Goal: Task Accomplishment & Management: Use online tool/utility

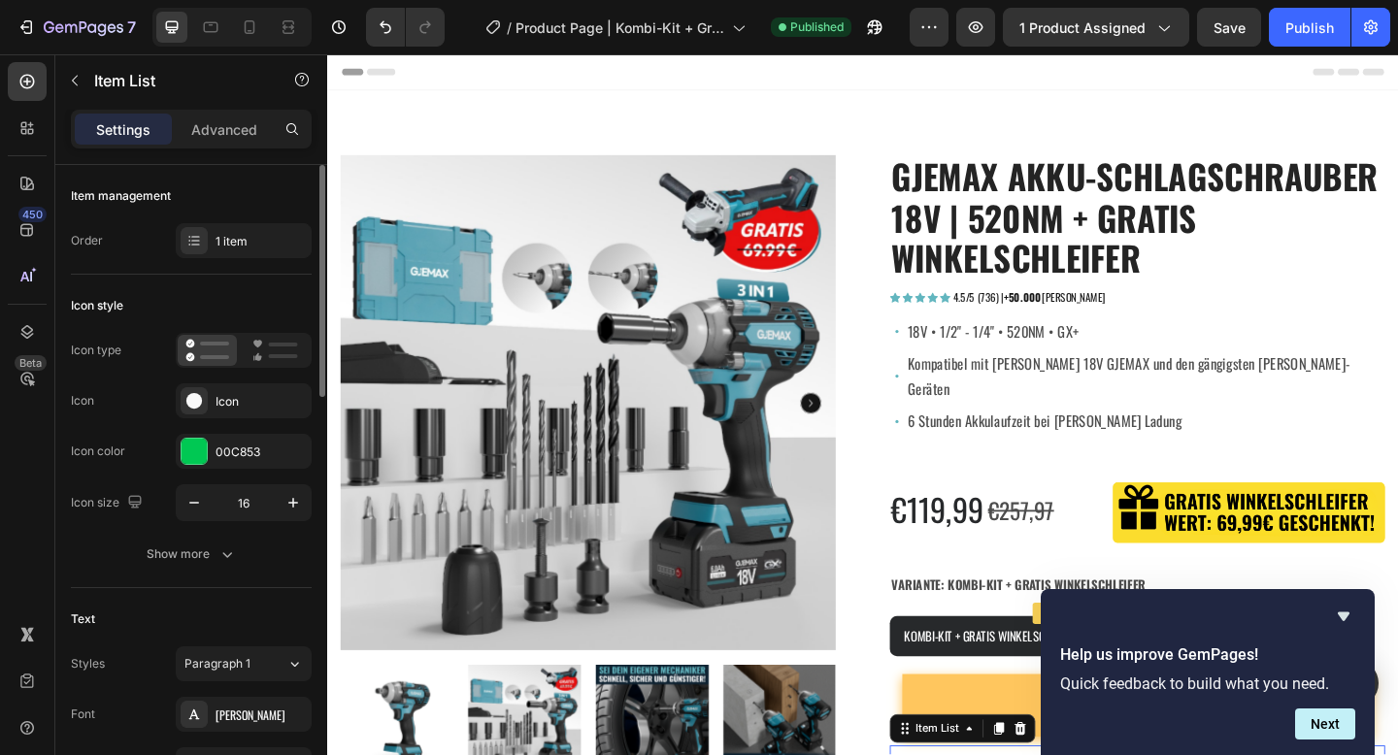
scroll to position [542, 0]
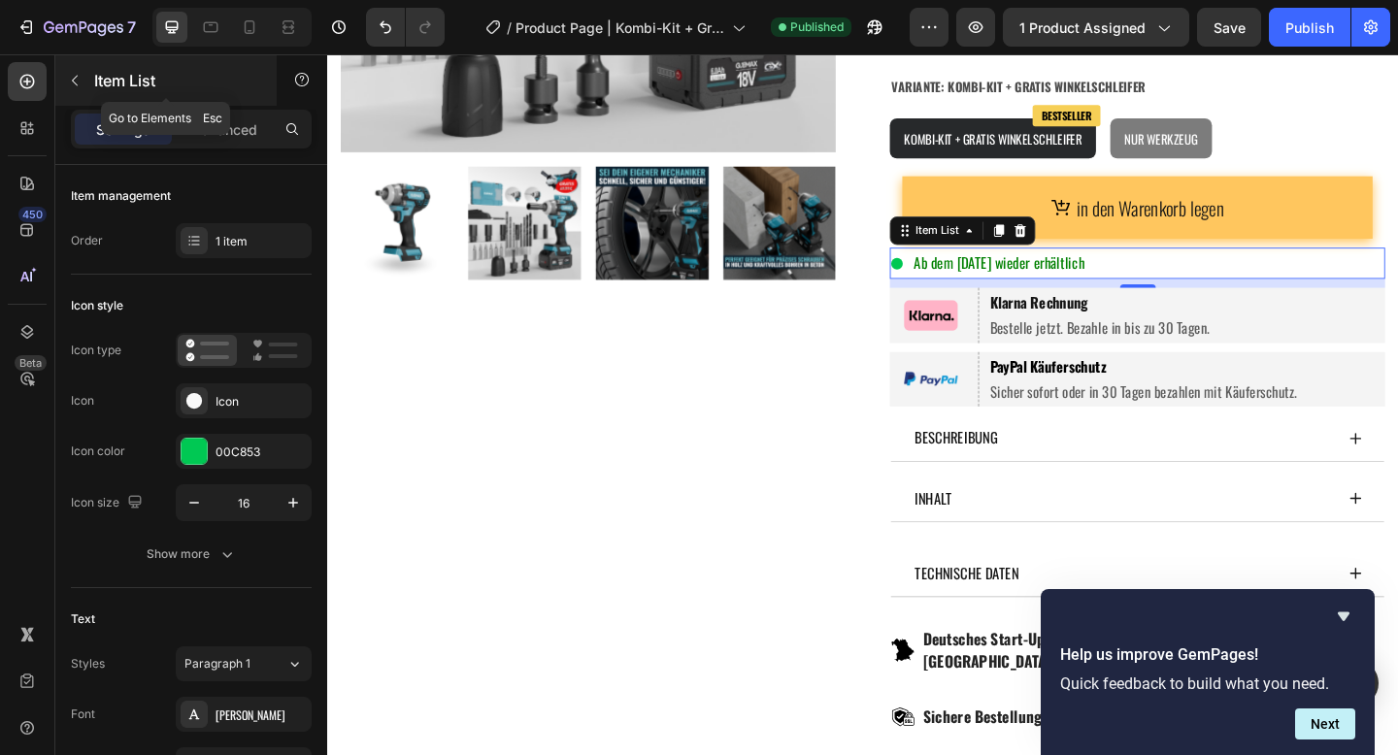
click at [75, 79] on icon "button" at bounding box center [75, 81] width 16 height 16
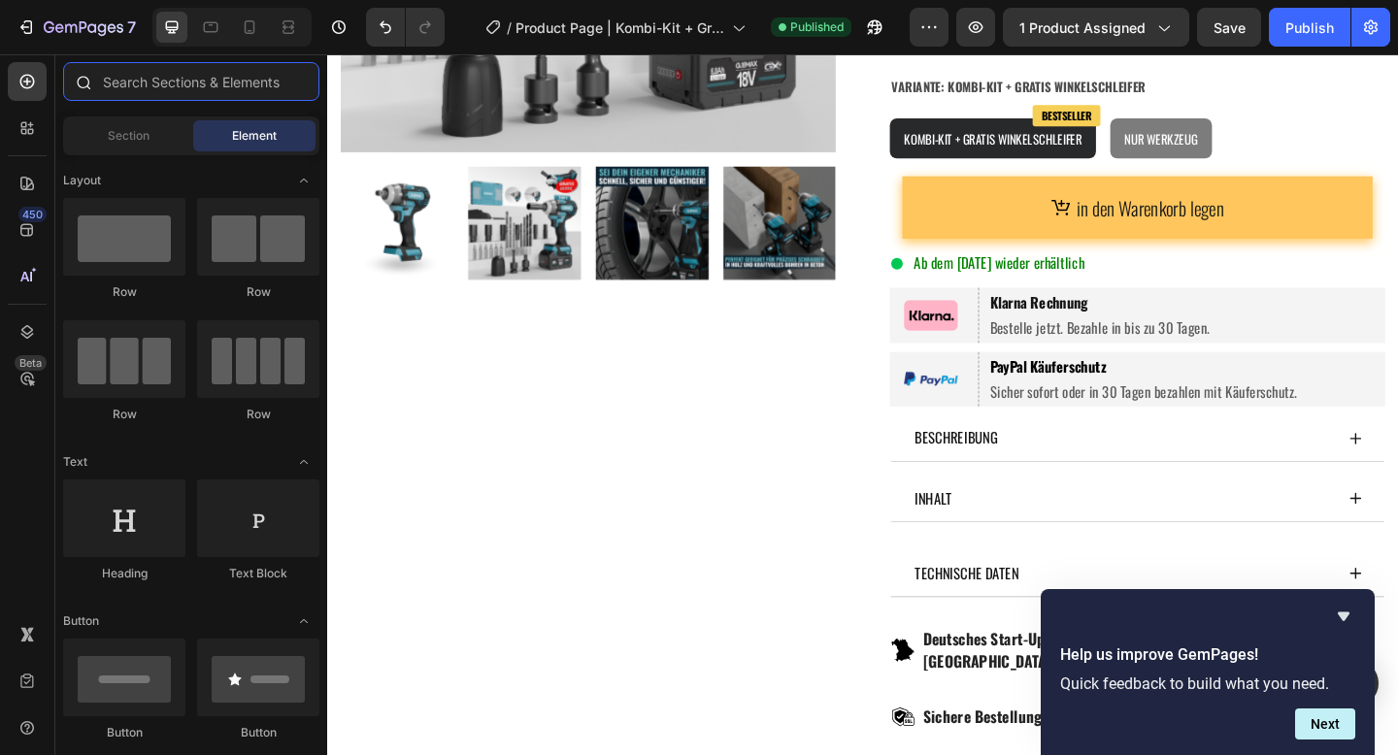
click at [183, 84] on input "text" at bounding box center [191, 81] width 256 height 39
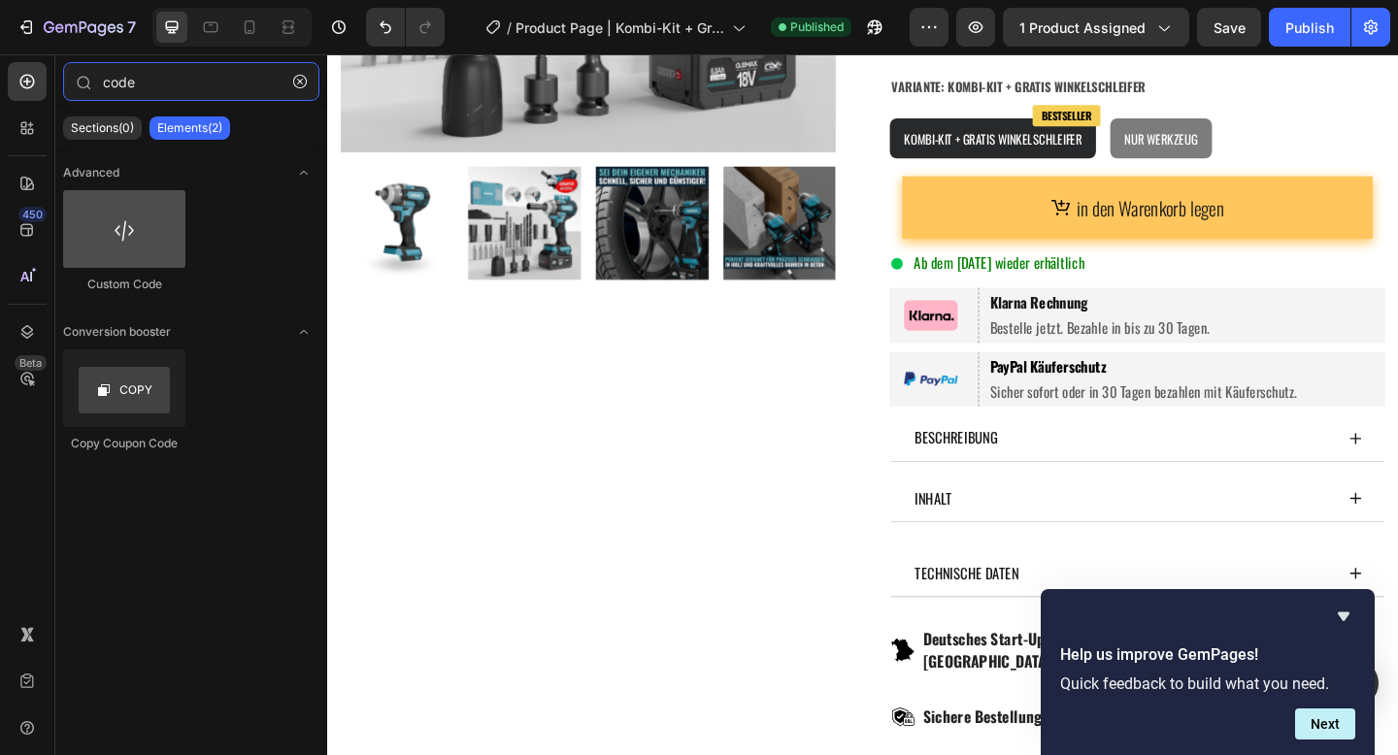
type input "code"
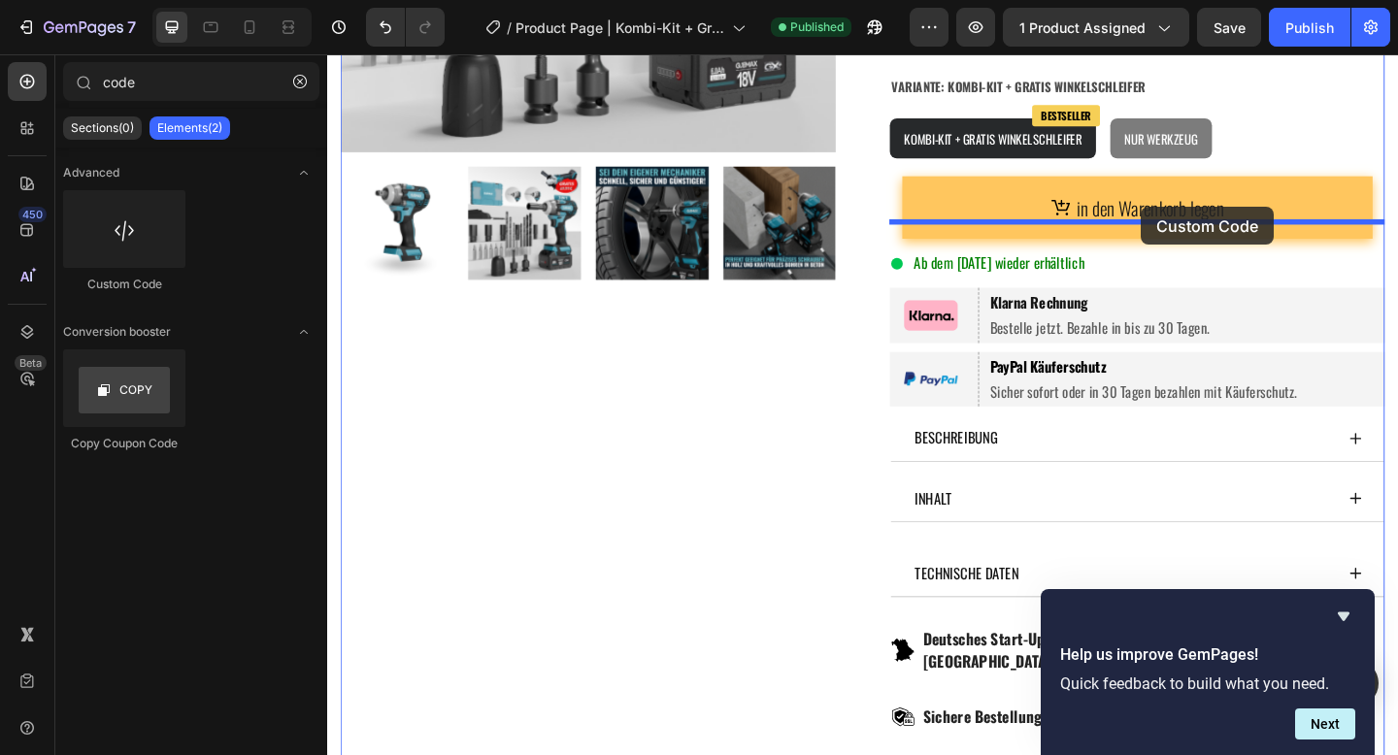
drag, startPoint x: 452, startPoint y: 279, endPoint x: 1213, endPoint y: 222, distance: 762.4
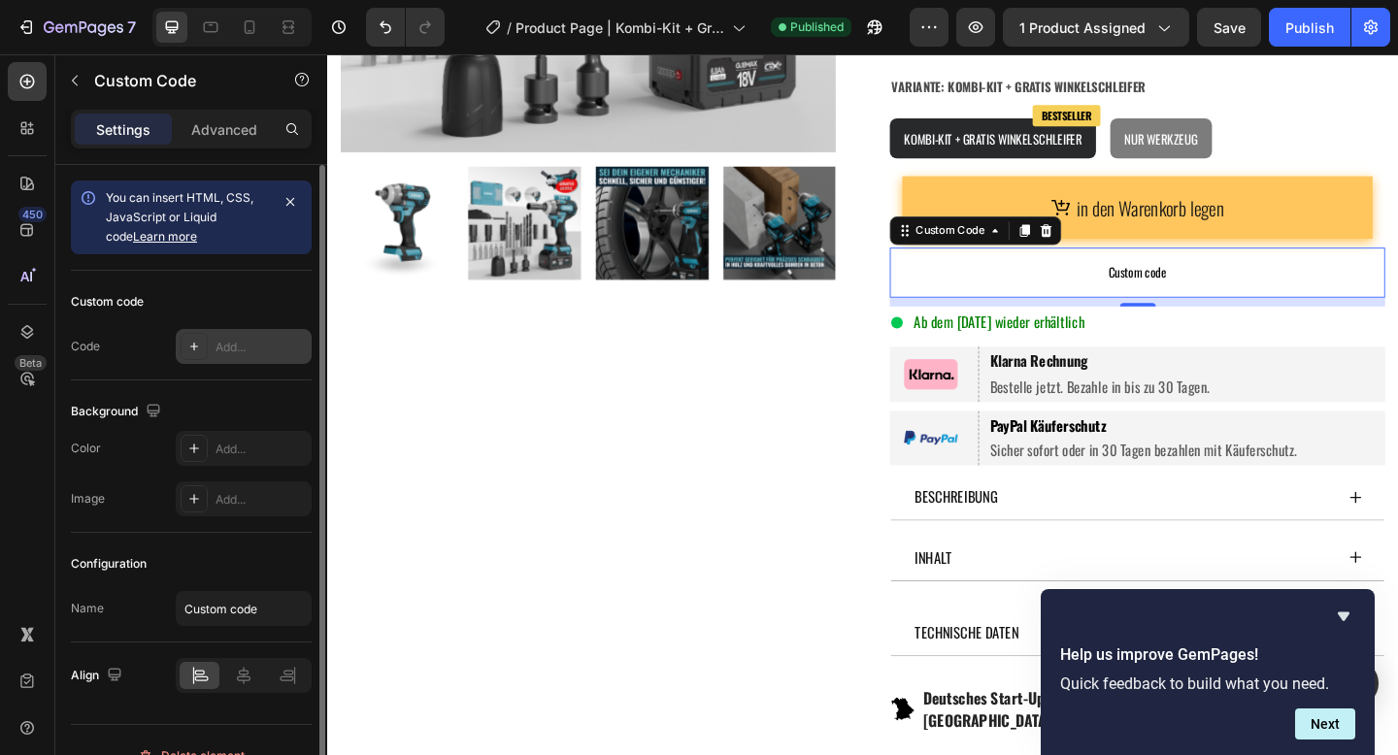
click at [249, 352] on div "Add..." at bounding box center [261, 347] width 91 height 17
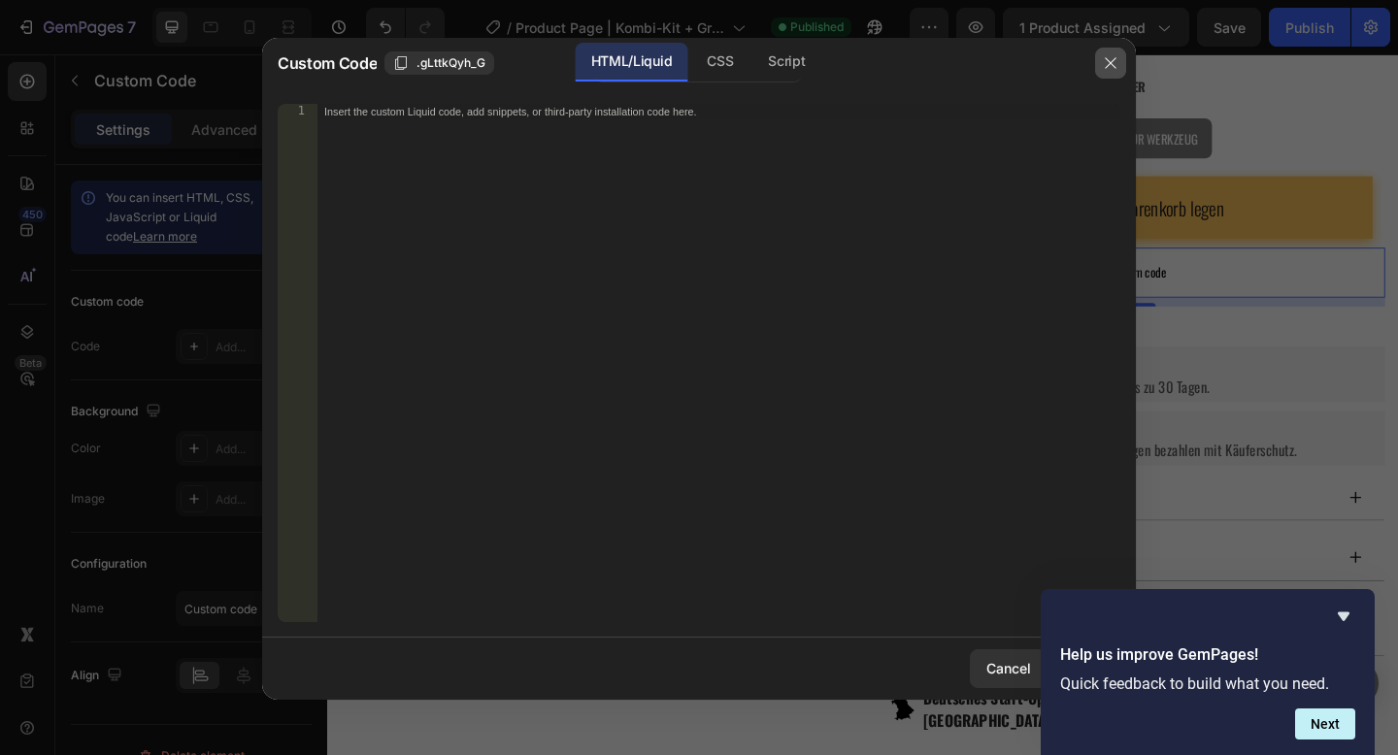
click at [1110, 58] on icon "button" at bounding box center [1111, 63] width 16 height 16
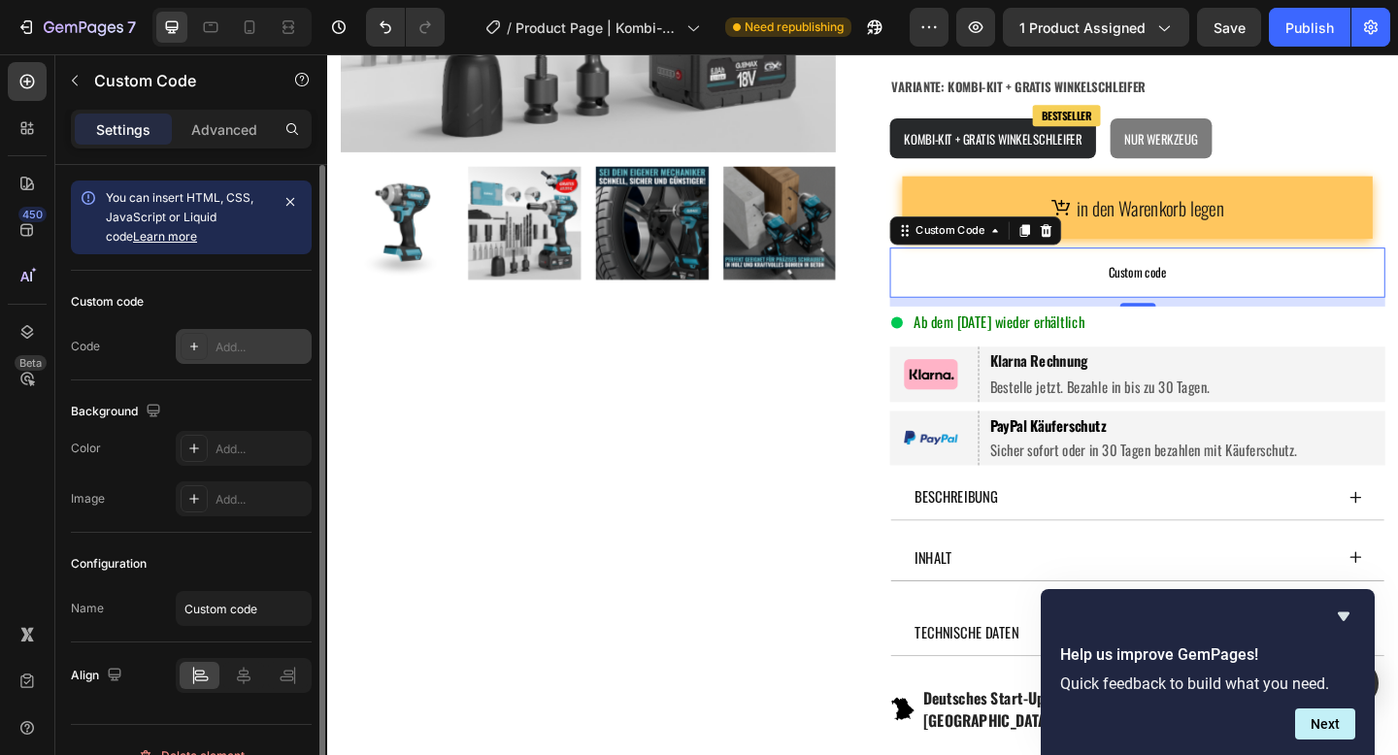
click at [227, 359] on div "Add..." at bounding box center [244, 346] width 136 height 35
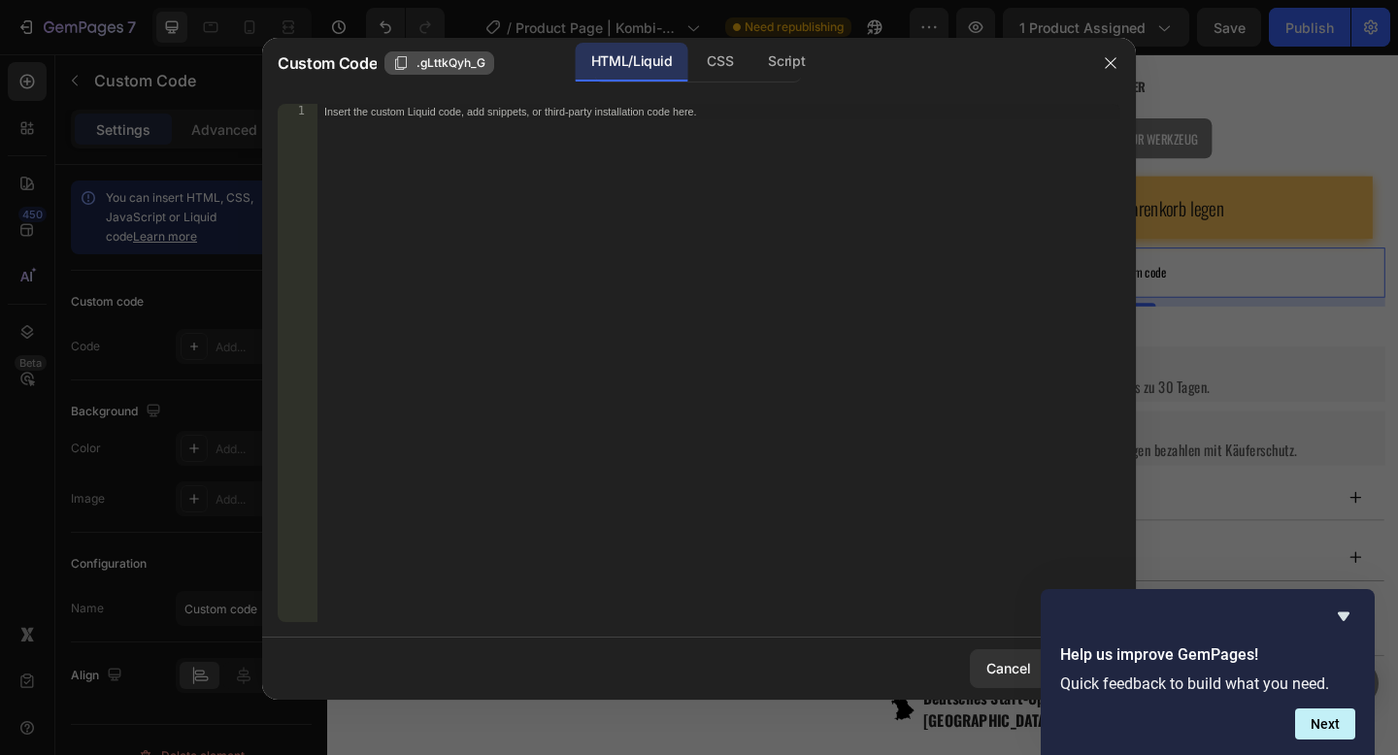
click at [403, 61] on icon "button" at bounding box center [401, 63] width 16 height 16
paste textarea ".gLttkQyh_G"
type textarea ".gLttkQyh_G"
paste textarea "<div klaviyo-bis-trigger></div>"
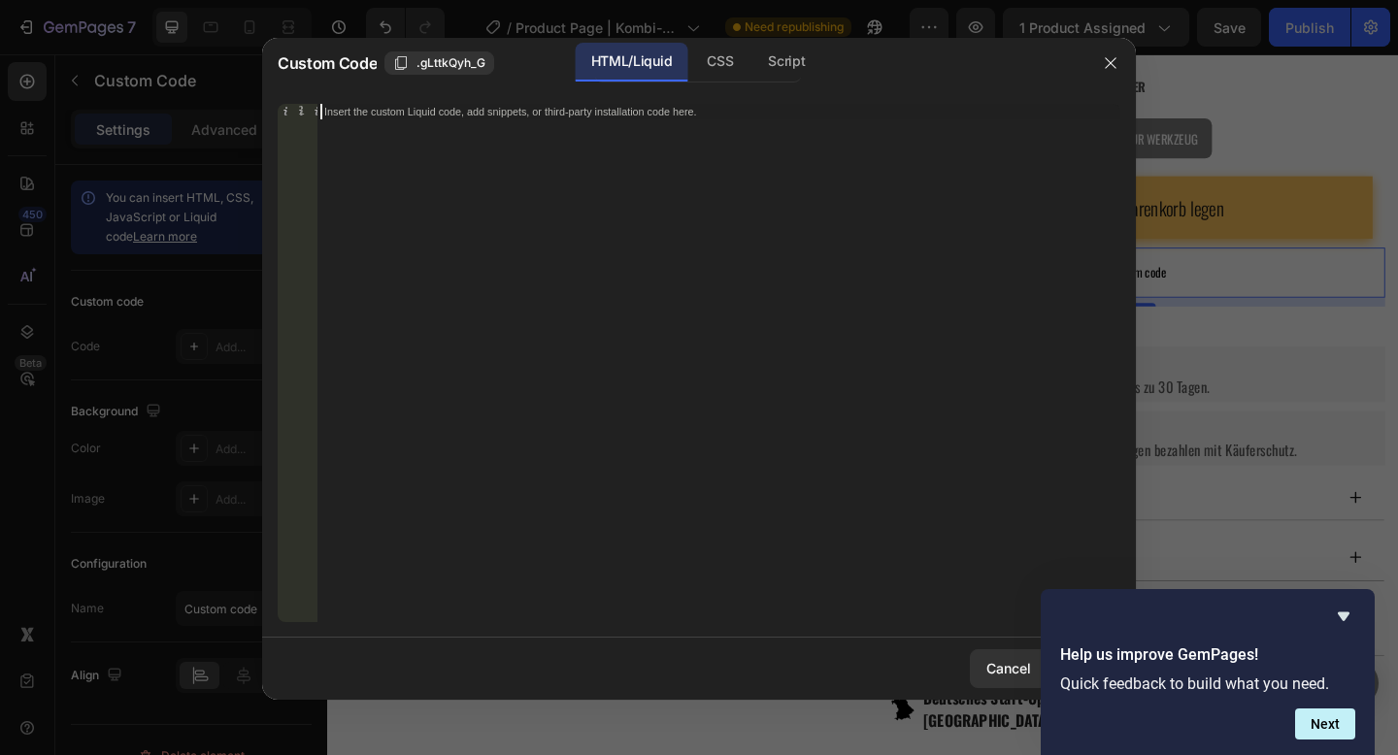
type textarea "<div klaviyo-bis-trigger></div>"
click at [1343, 612] on icon "Hide survey" at bounding box center [1343, 616] width 23 height 23
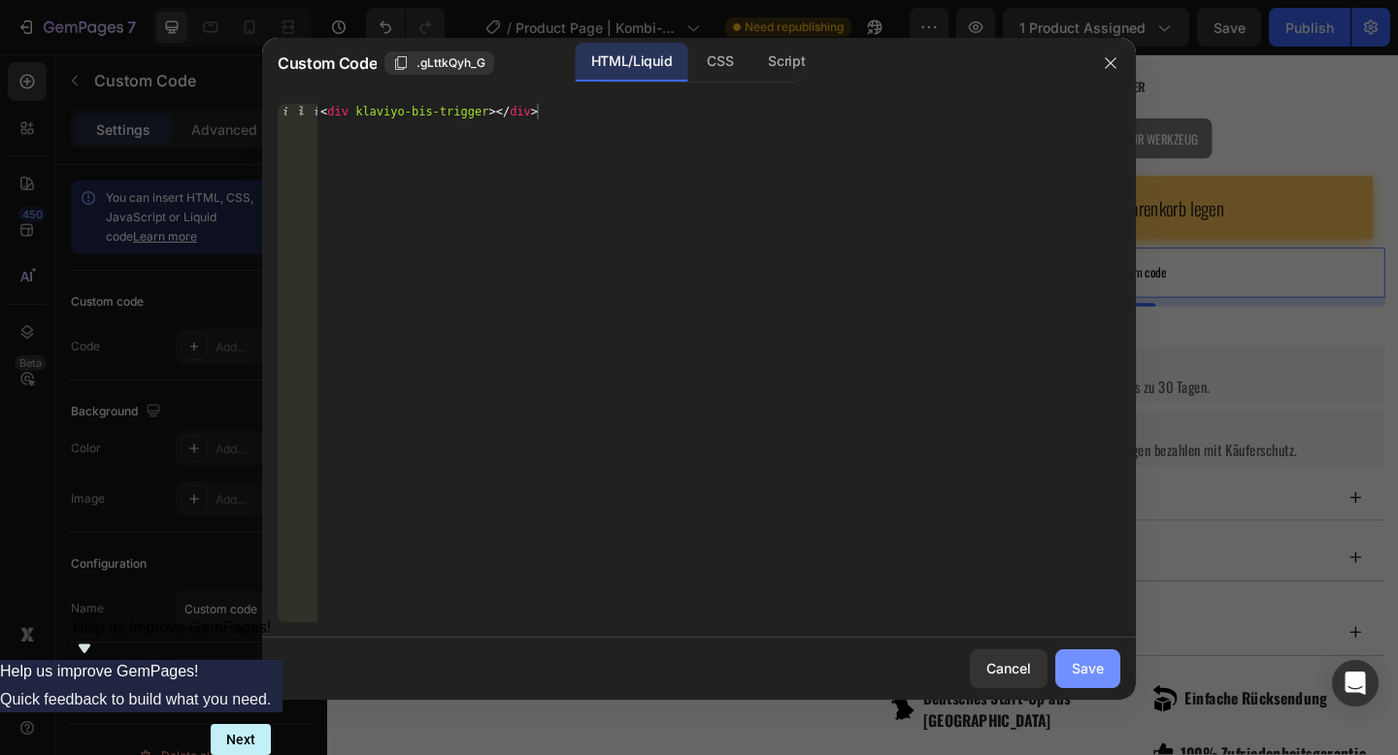
click at [1087, 665] on div "Save" at bounding box center [1088, 668] width 32 height 20
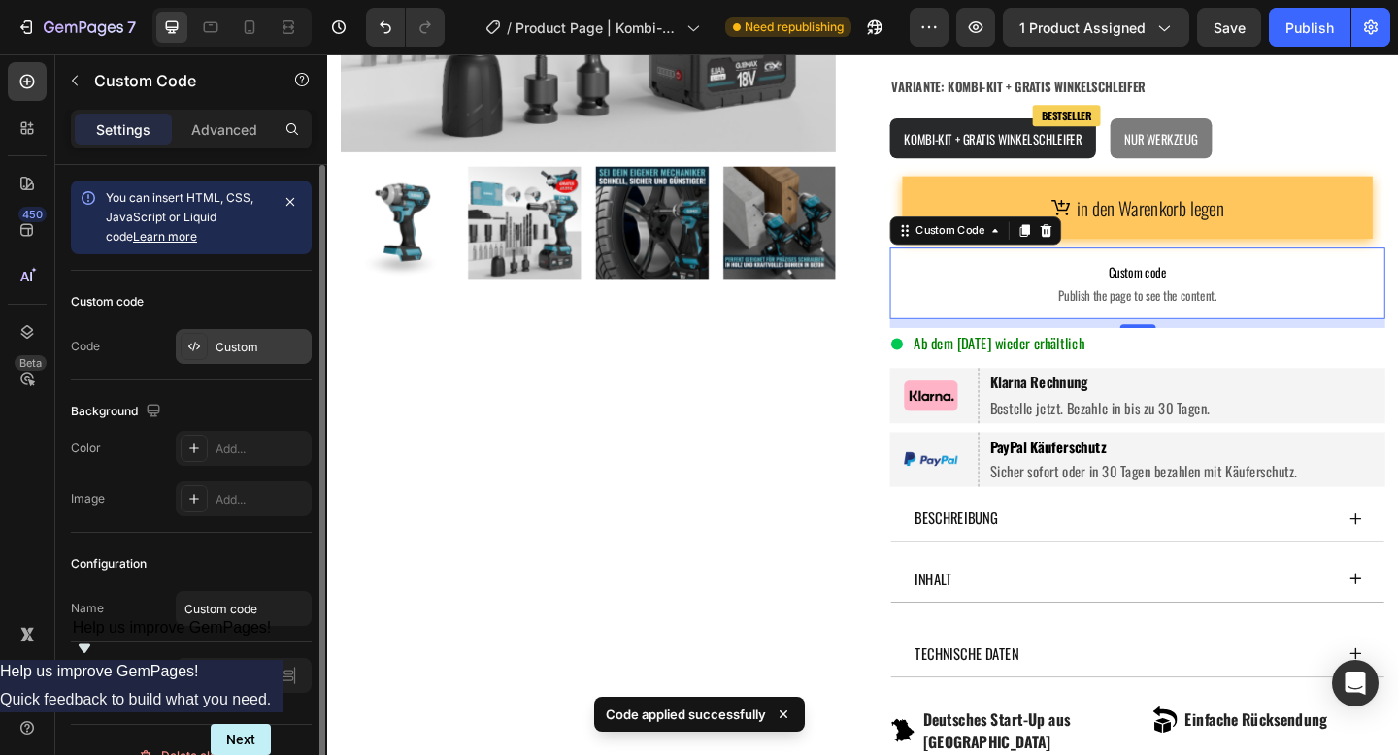
click at [249, 339] on div "Custom" at bounding box center [261, 347] width 91 height 17
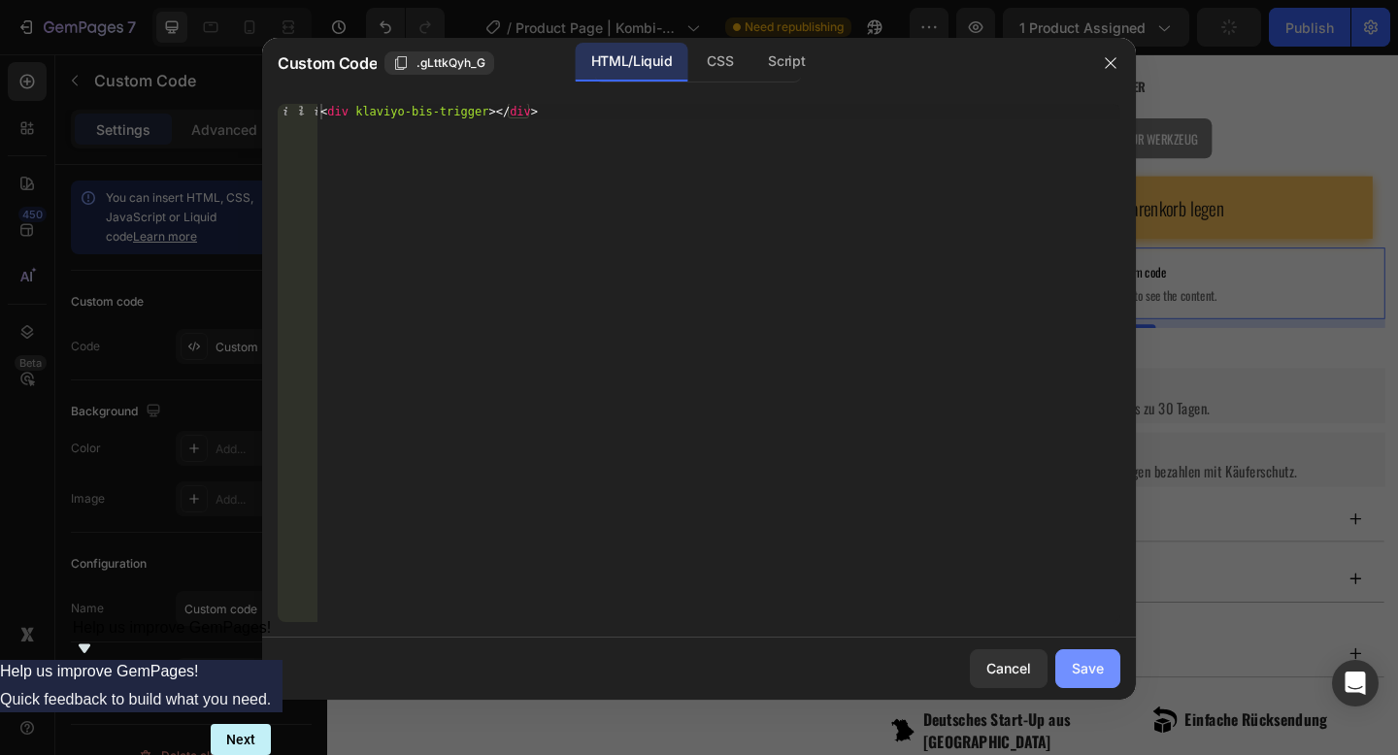
click at [1096, 677] on div "Save" at bounding box center [1088, 668] width 32 height 20
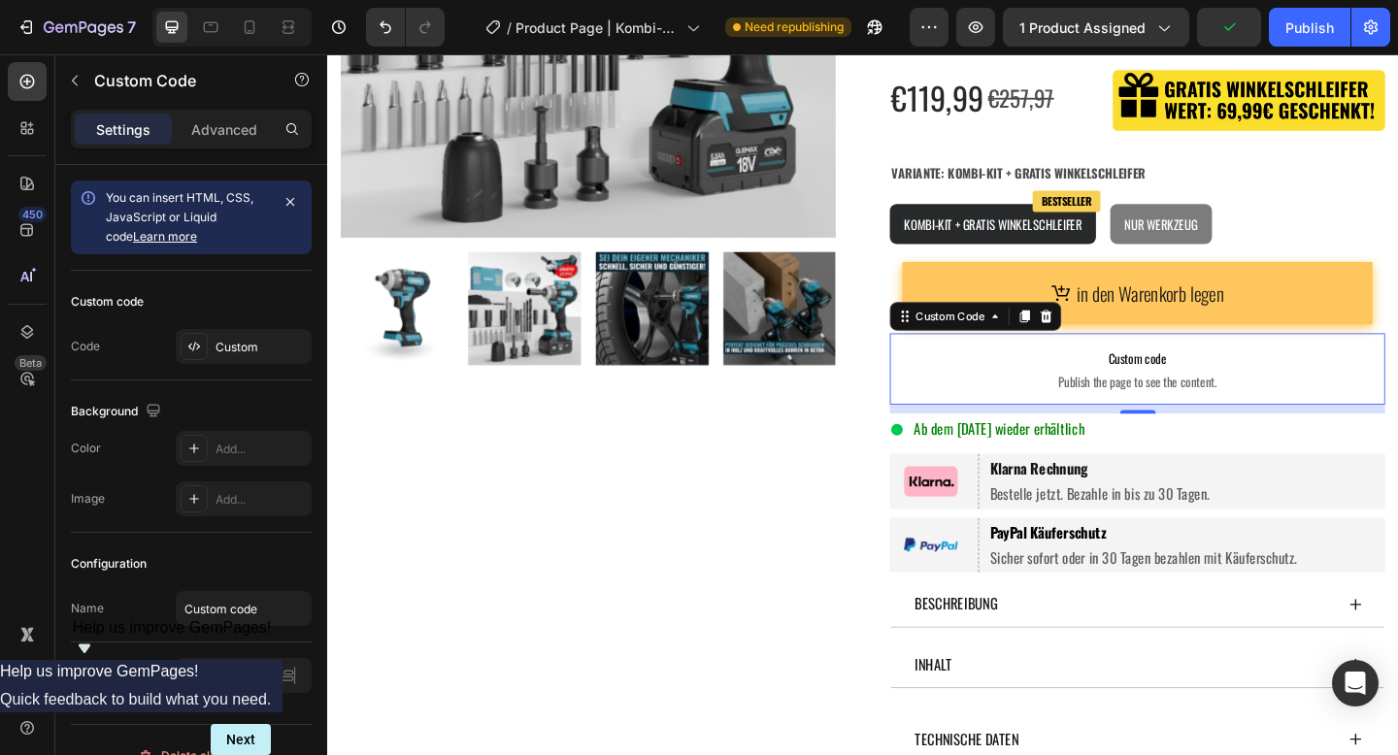
scroll to position [394, 0]
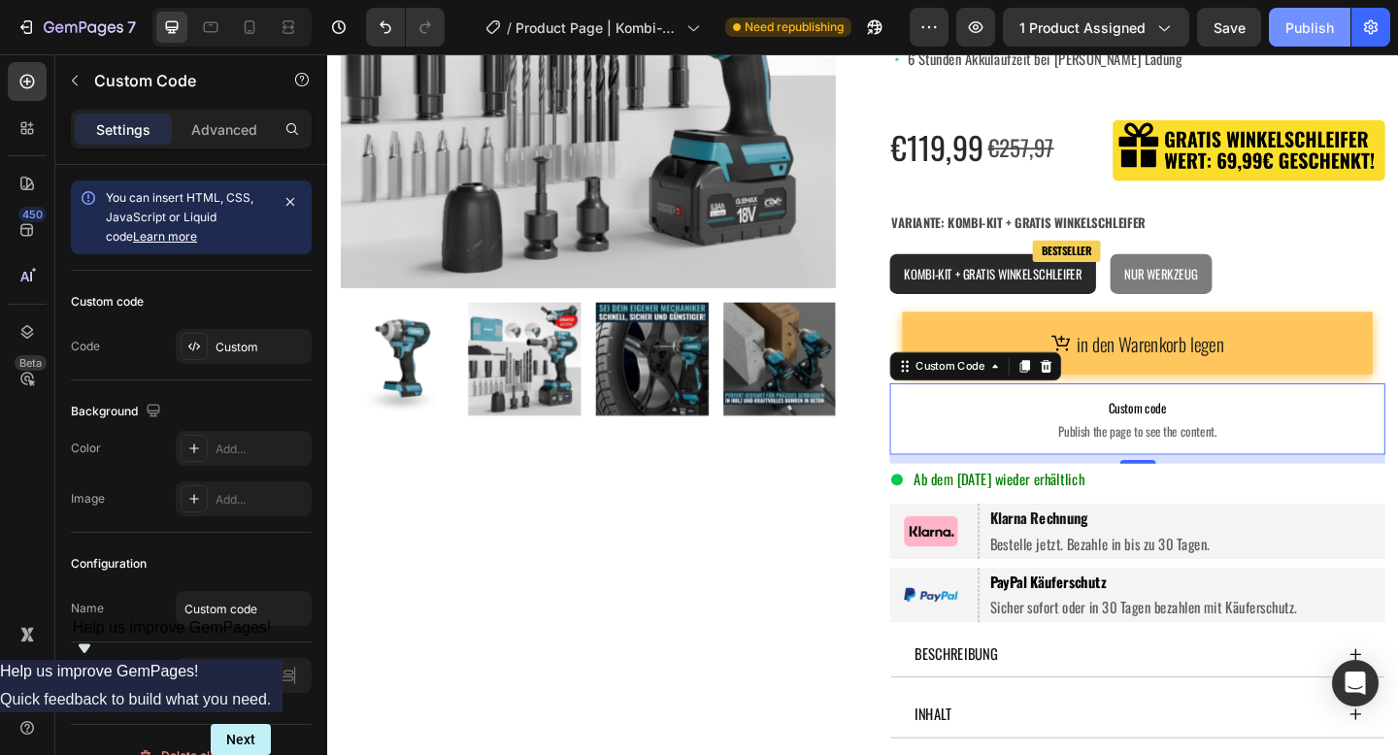
click at [1305, 17] on div "Publish" at bounding box center [1310, 27] width 49 height 20
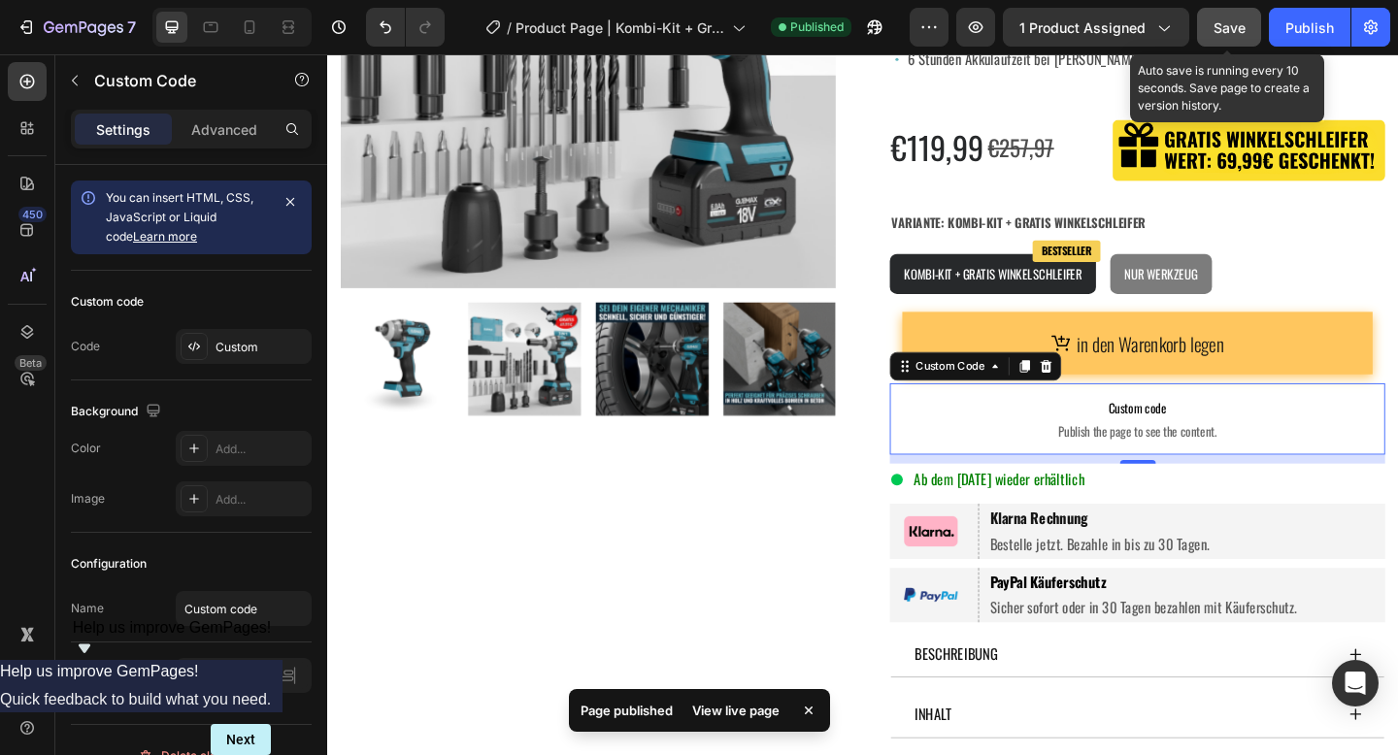
click at [1223, 30] on span "Save" at bounding box center [1230, 27] width 32 height 17
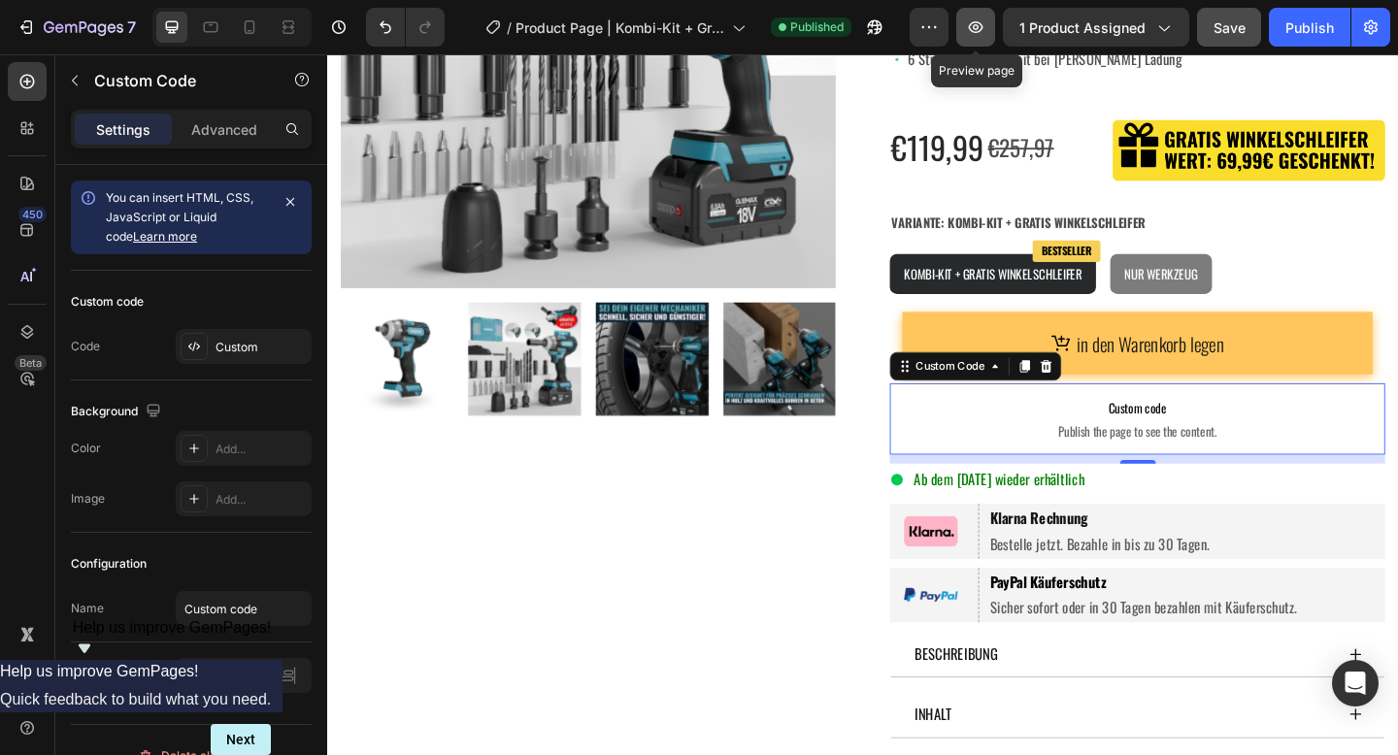
click at [983, 43] on button "button" at bounding box center [975, 27] width 39 height 39
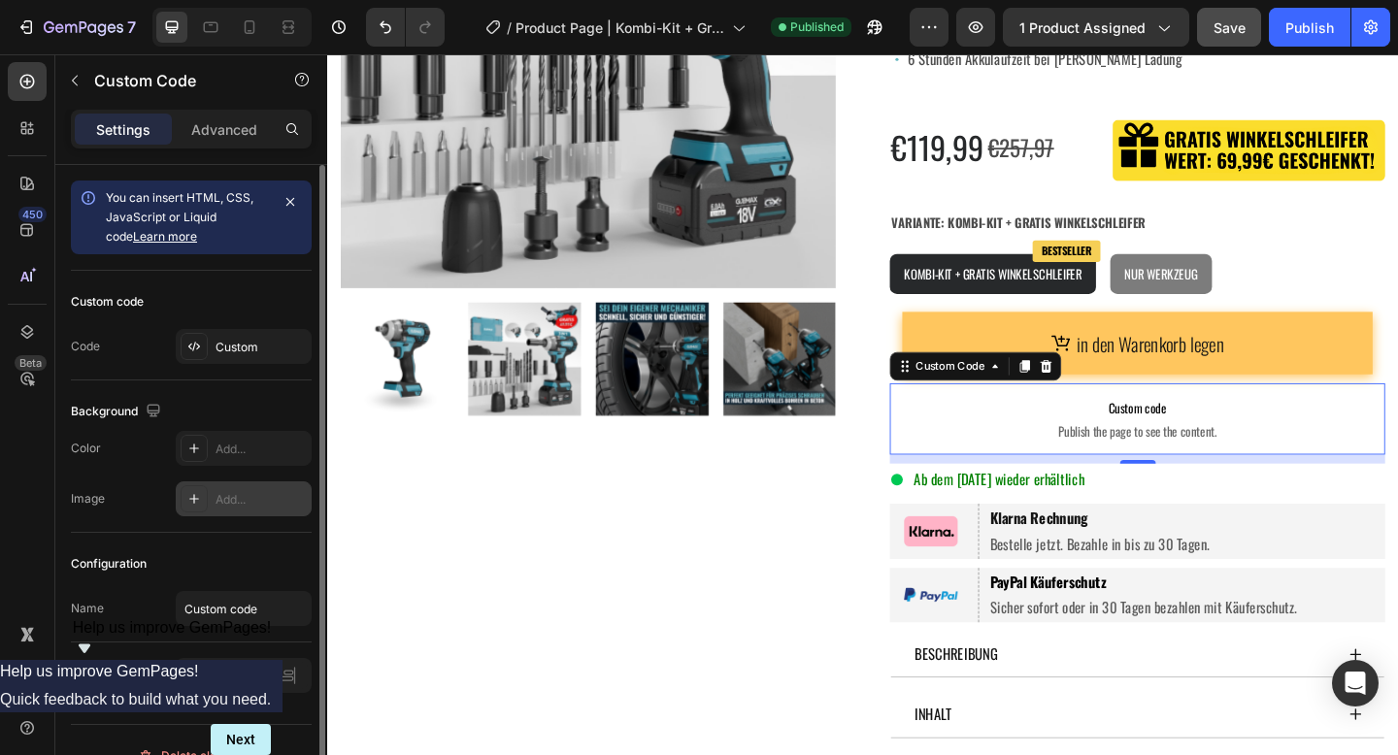
scroll to position [31, 0]
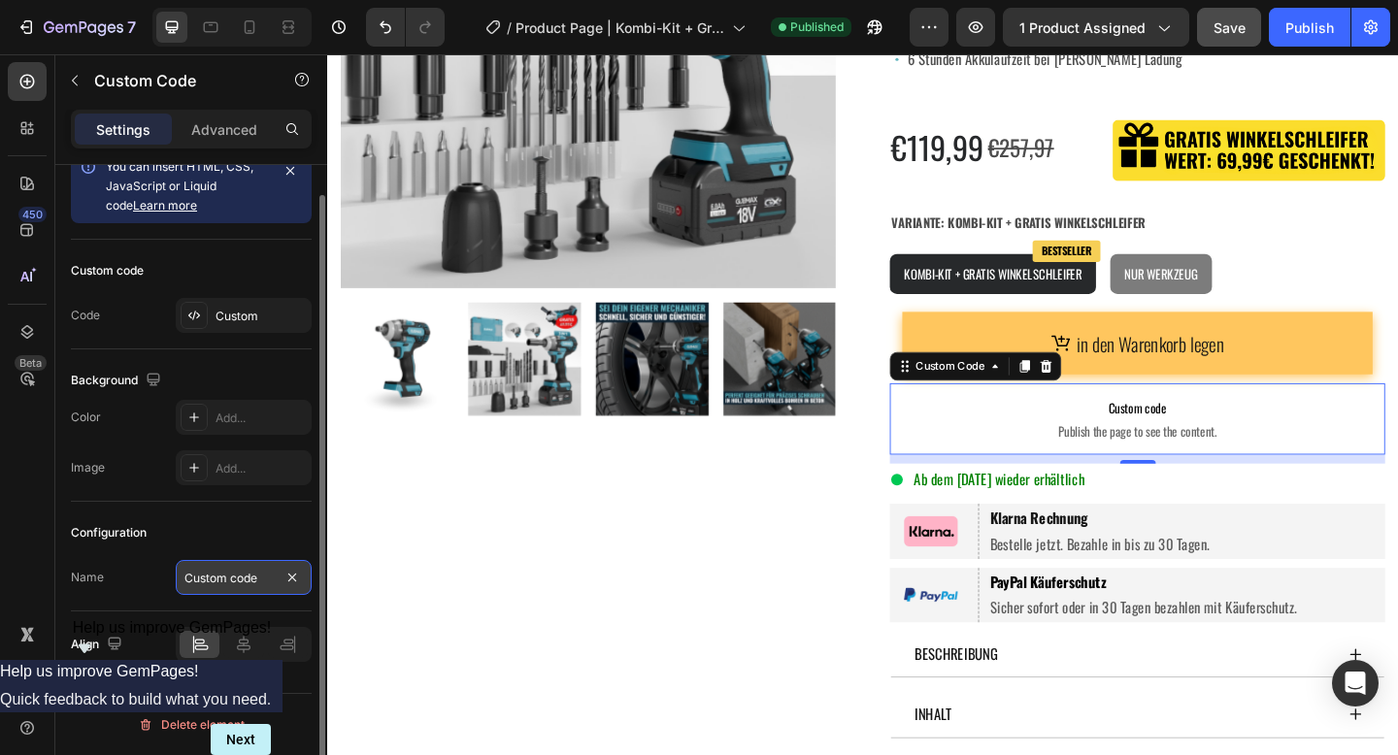
click at [225, 575] on input "Custom code" at bounding box center [244, 577] width 136 height 35
click at [292, 543] on div "Configuration" at bounding box center [191, 533] width 241 height 31
click at [264, 582] on input "text" at bounding box center [244, 577] width 136 height 35
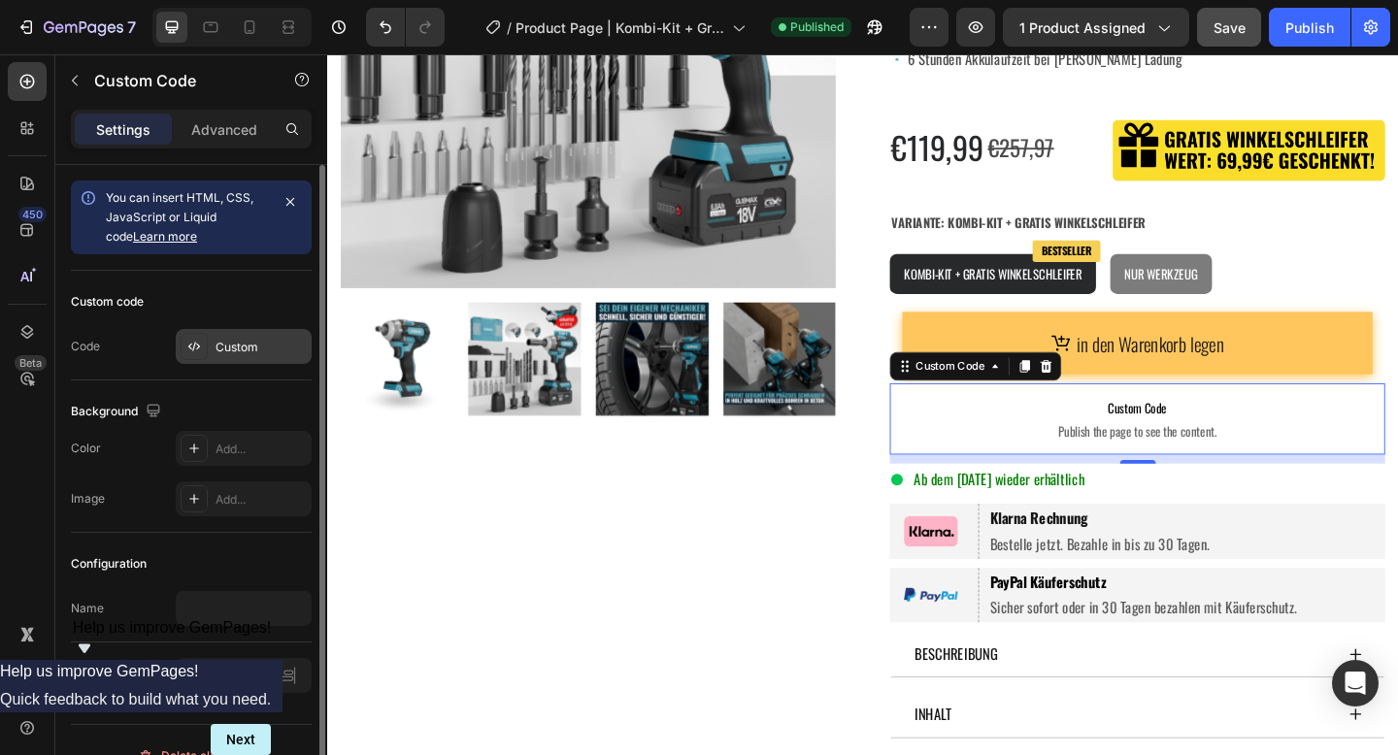
click at [248, 354] on div "Custom" at bounding box center [261, 347] width 91 height 17
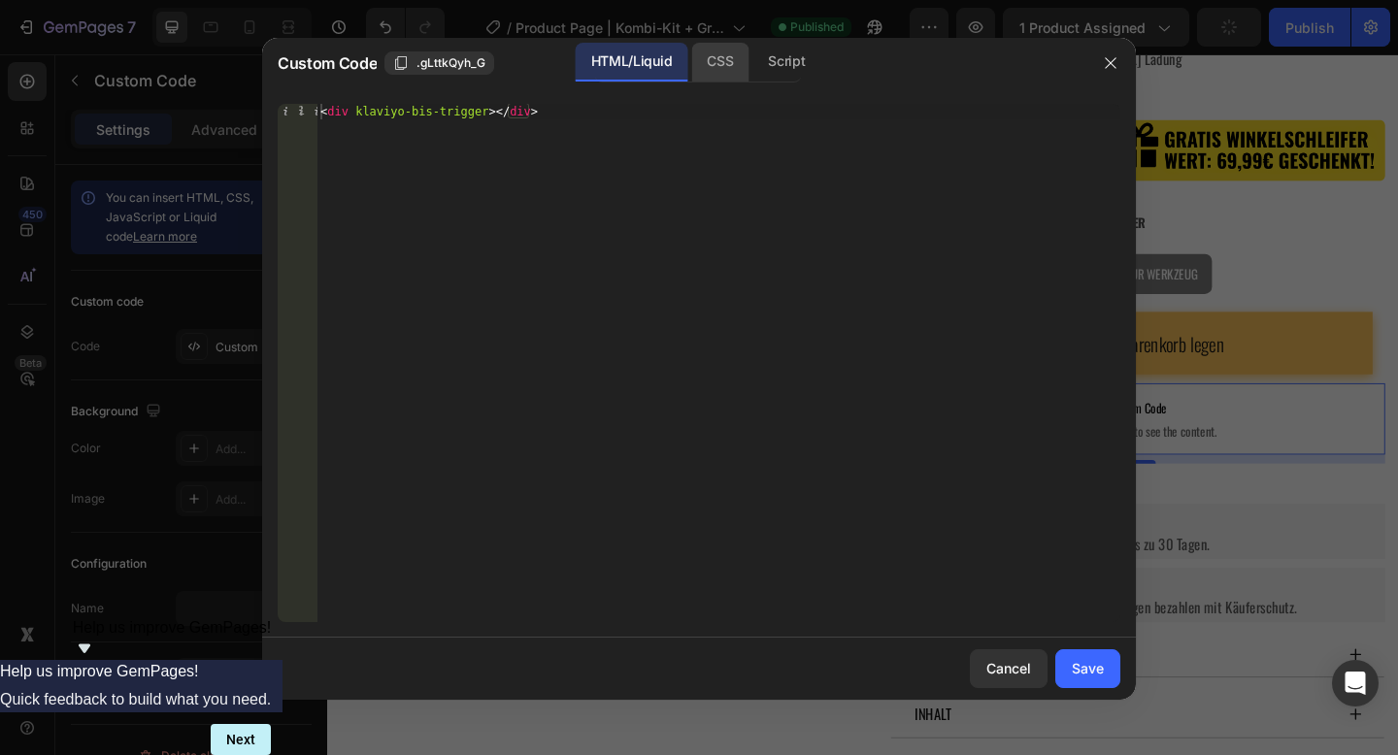
click at [724, 62] on div "CSS" at bounding box center [719, 62] width 57 height 39
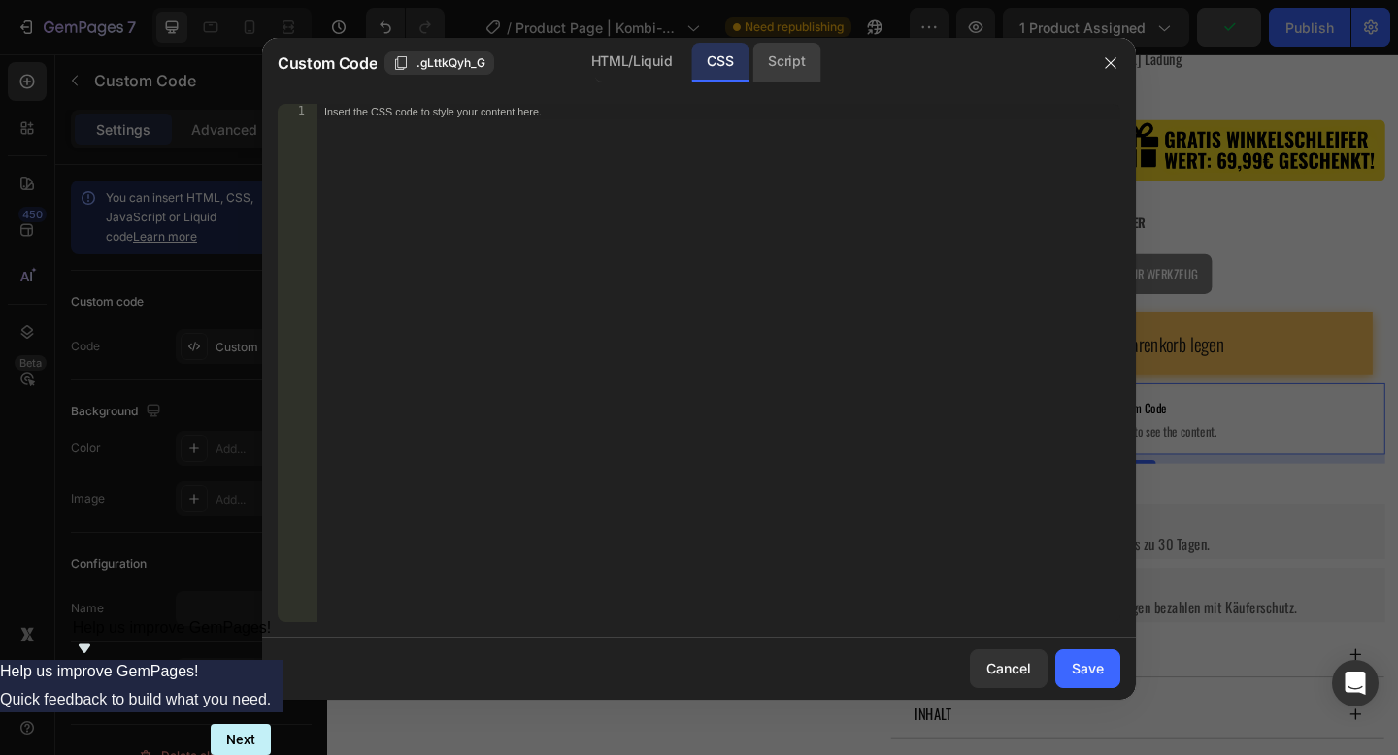
click at [793, 59] on div "Script" at bounding box center [787, 62] width 68 height 39
click at [645, 61] on div "HTML/Liquid" at bounding box center [632, 62] width 112 height 39
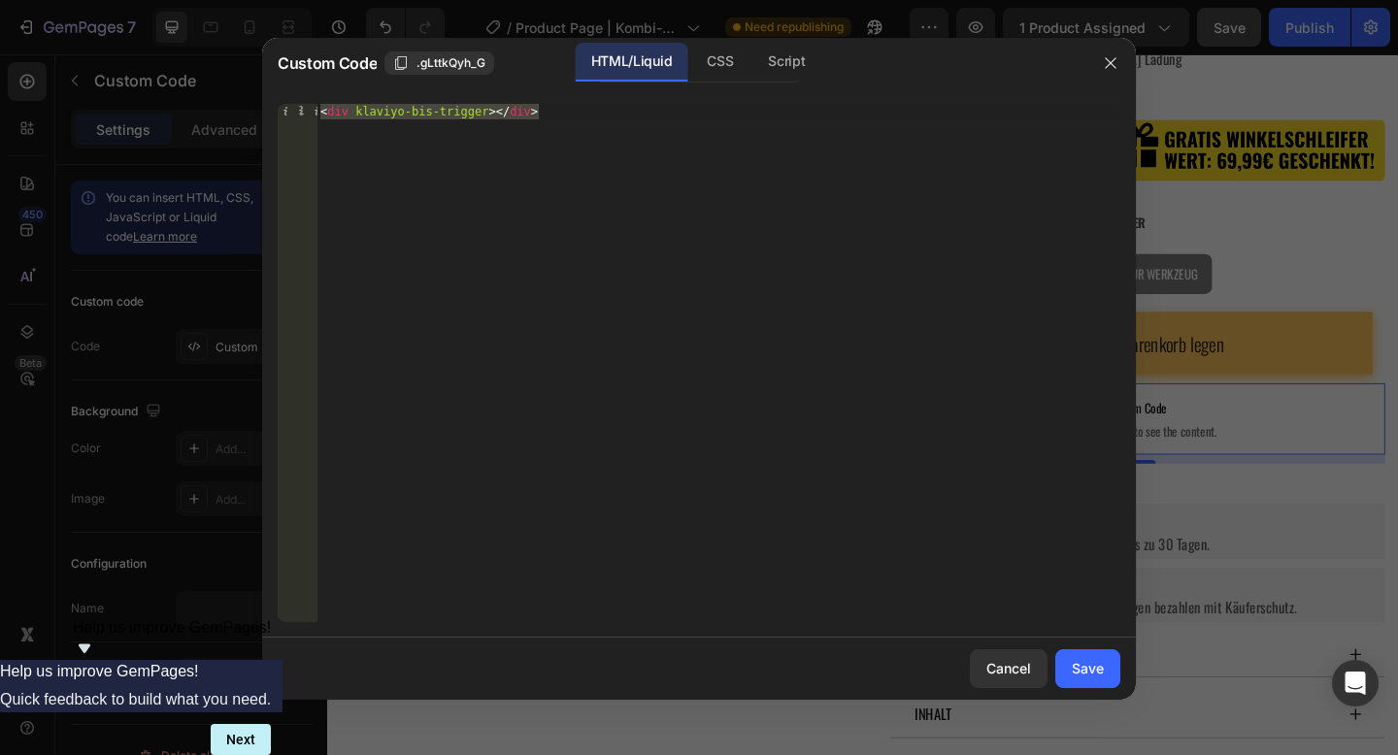
type textarea "<div klaviyo-bis-trigger></div>"
click at [556, 137] on div "< div klaviyo-bis-trigger > </ div >" at bounding box center [719, 379] width 804 height 550
click at [1087, 649] on div "Cancel Save" at bounding box center [699, 669] width 874 height 62
click at [1088, 665] on div "Save" at bounding box center [1088, 668] width 32 height 20
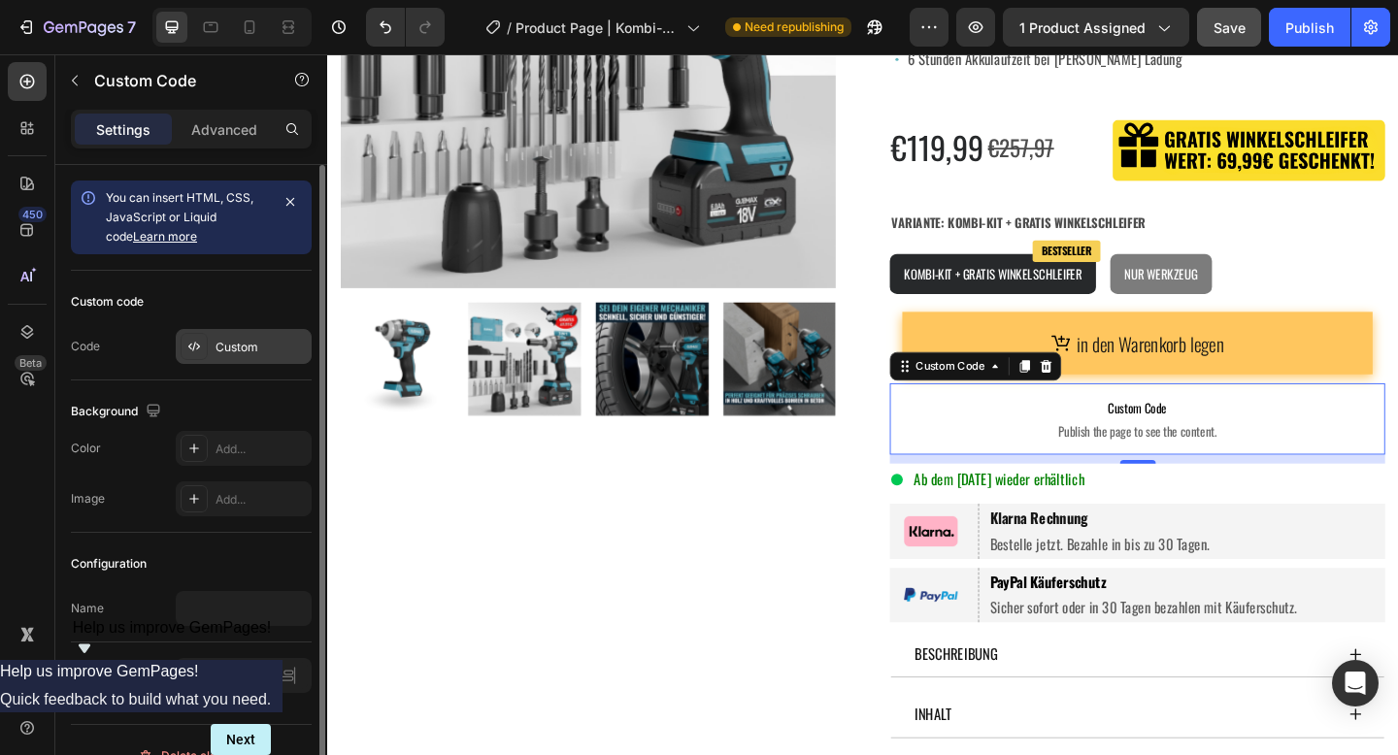
click at [220, 350] on div "Custom" at bounding box center [261, 347] width 91 height 17
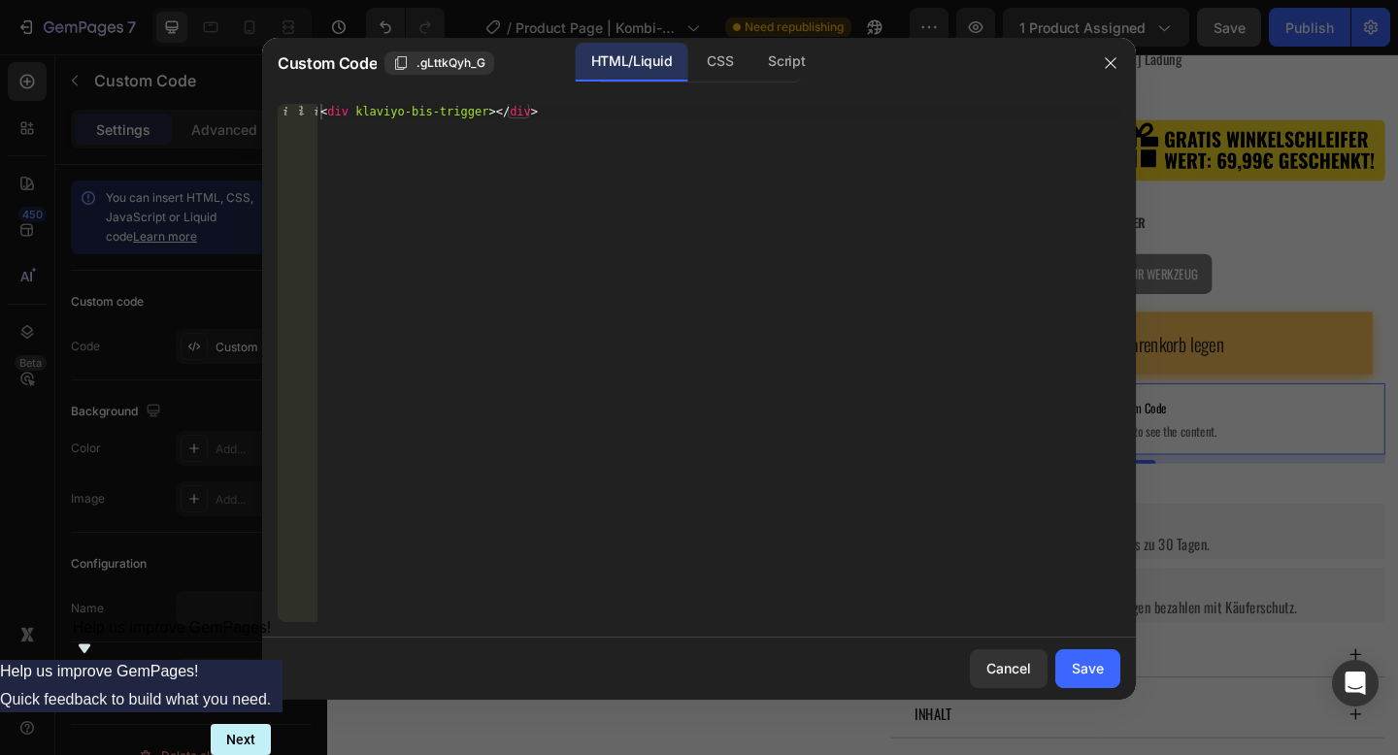
type textarea "<div klaviyo-bis-trigger></div>"
click at [482, 110] on div "< div klaviyo-bis-trigger > </ div >" at bounding box center [719, 379] width 804 height 550
paste textarea
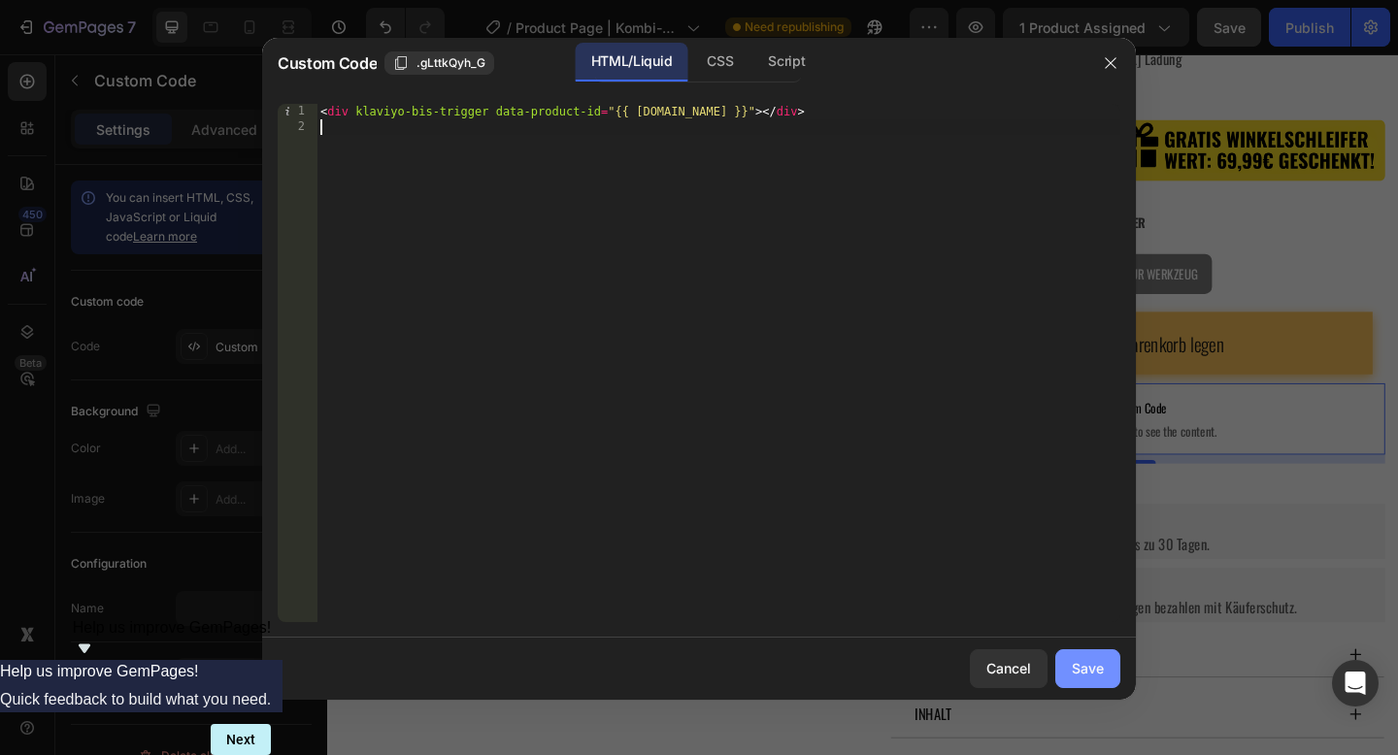
click at [1086, 661] on div "Save" at bounding box center [1088, 668] width 32 height 20
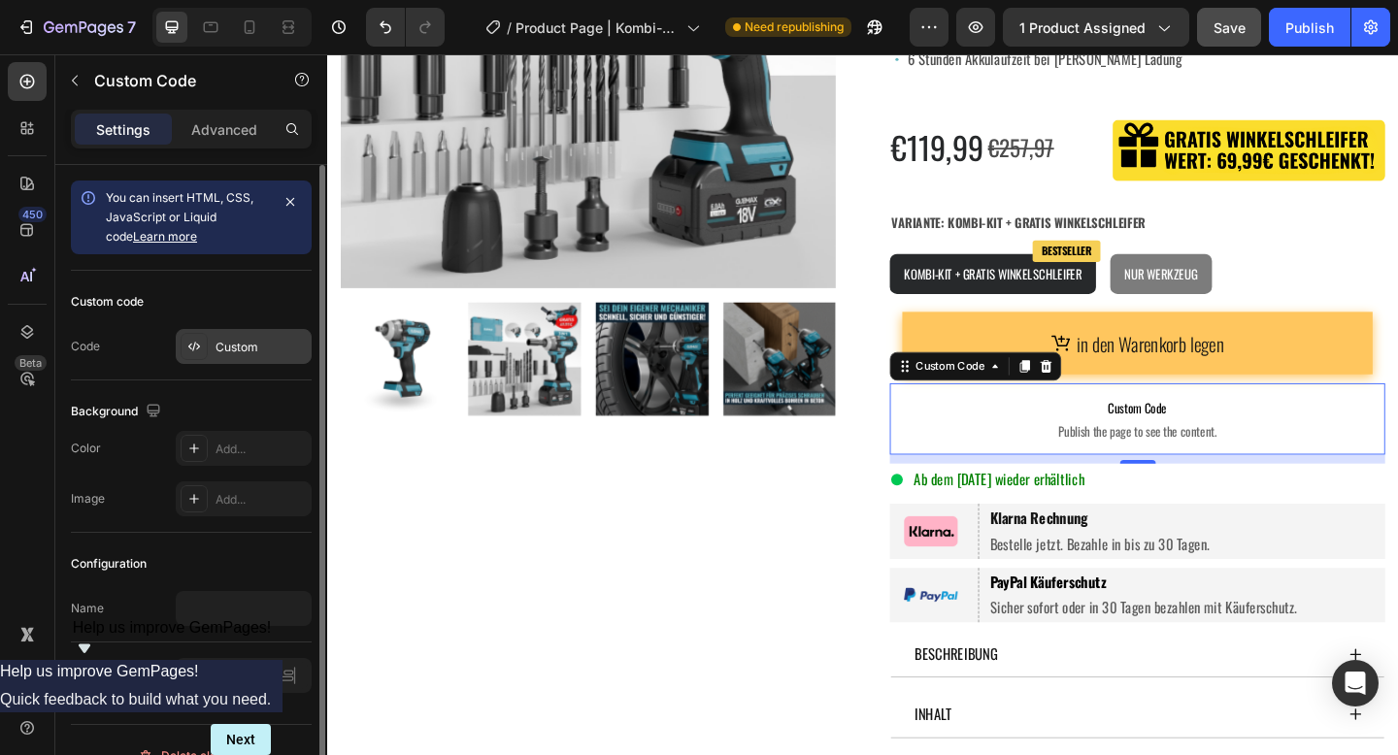
click at [230, 342] on div "Custom" at bounding box center [261, 347] width 91 height 17
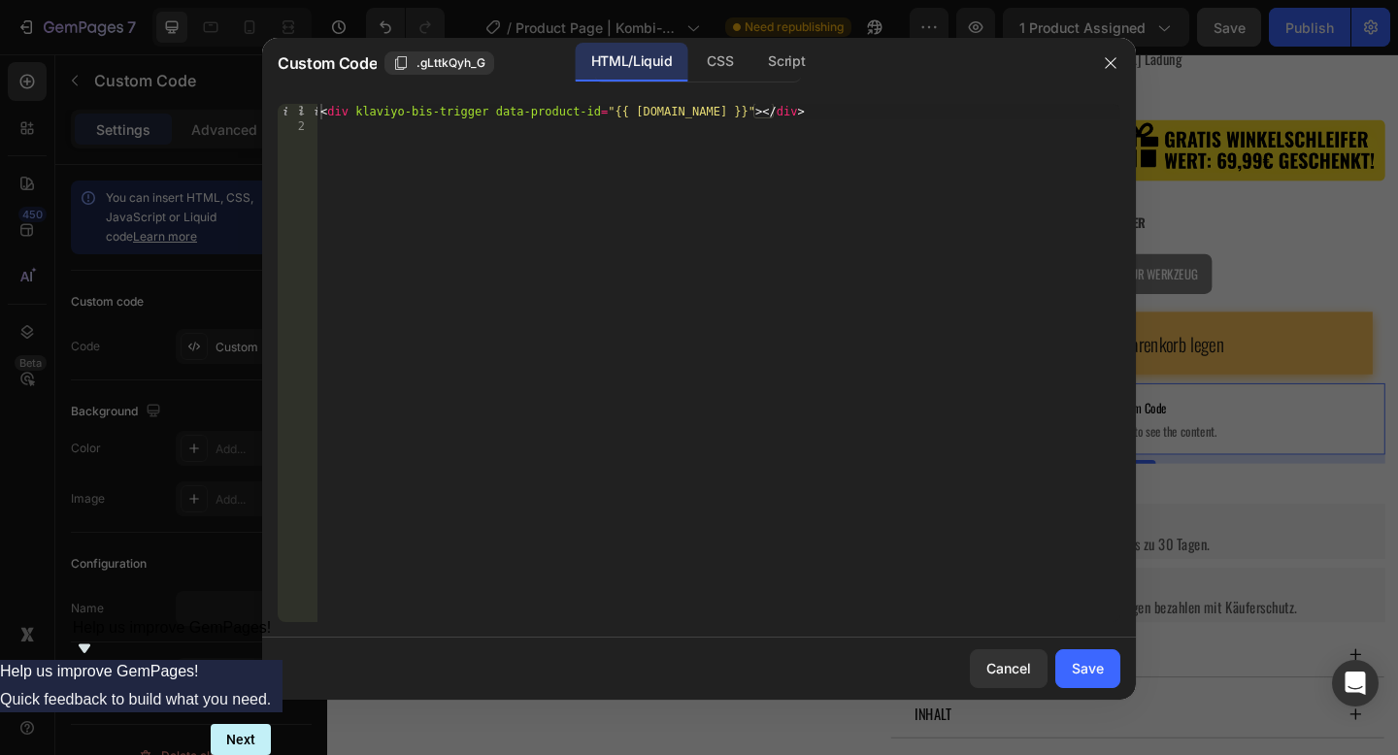
click at [546, 110] on div "< div klaviyo-bis-trigger data-product-id = "{{ [DOMAIN_NAME] }}" > </ div >" at bounding box center [719, 379] width 804 height 550
type textarea "<div klaviyo-bis-trigger data-product-id="{{ [DOMAIN_NAME] }}"></div>"
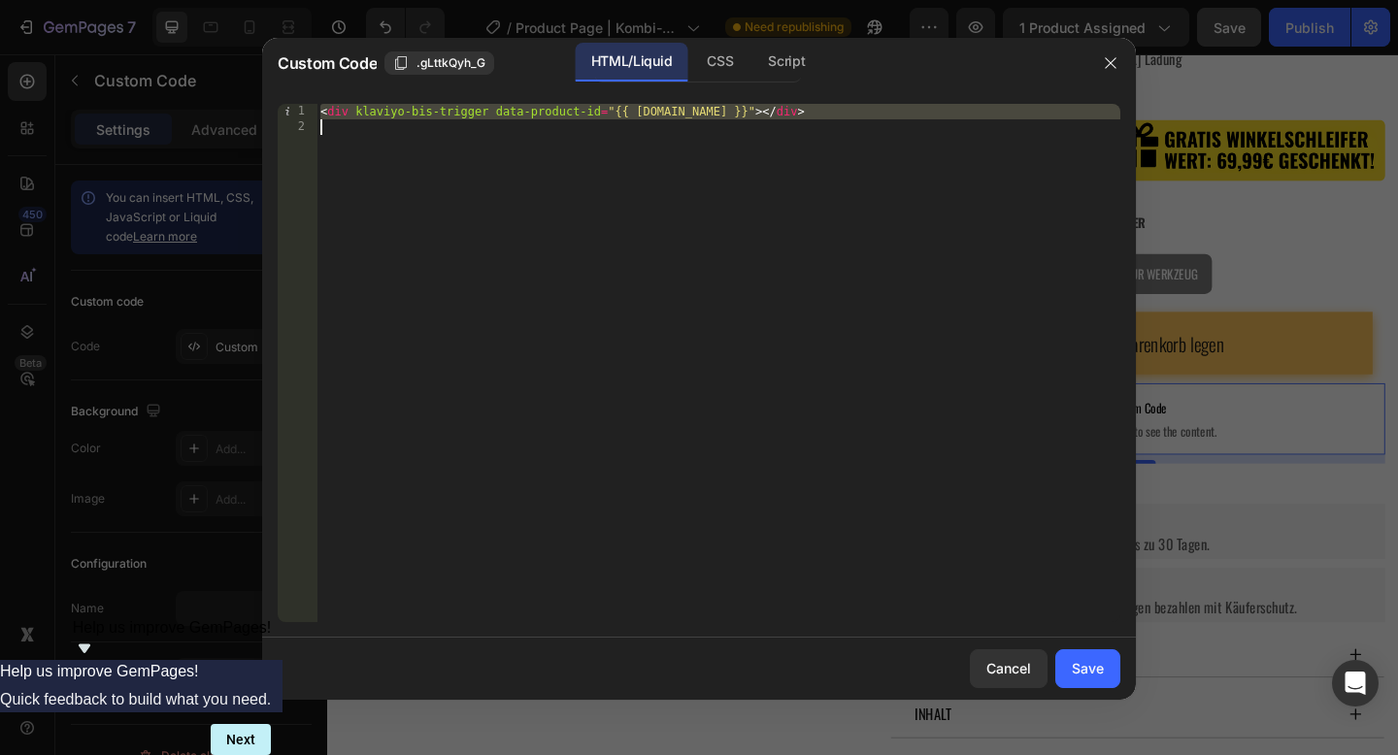
paste textarea
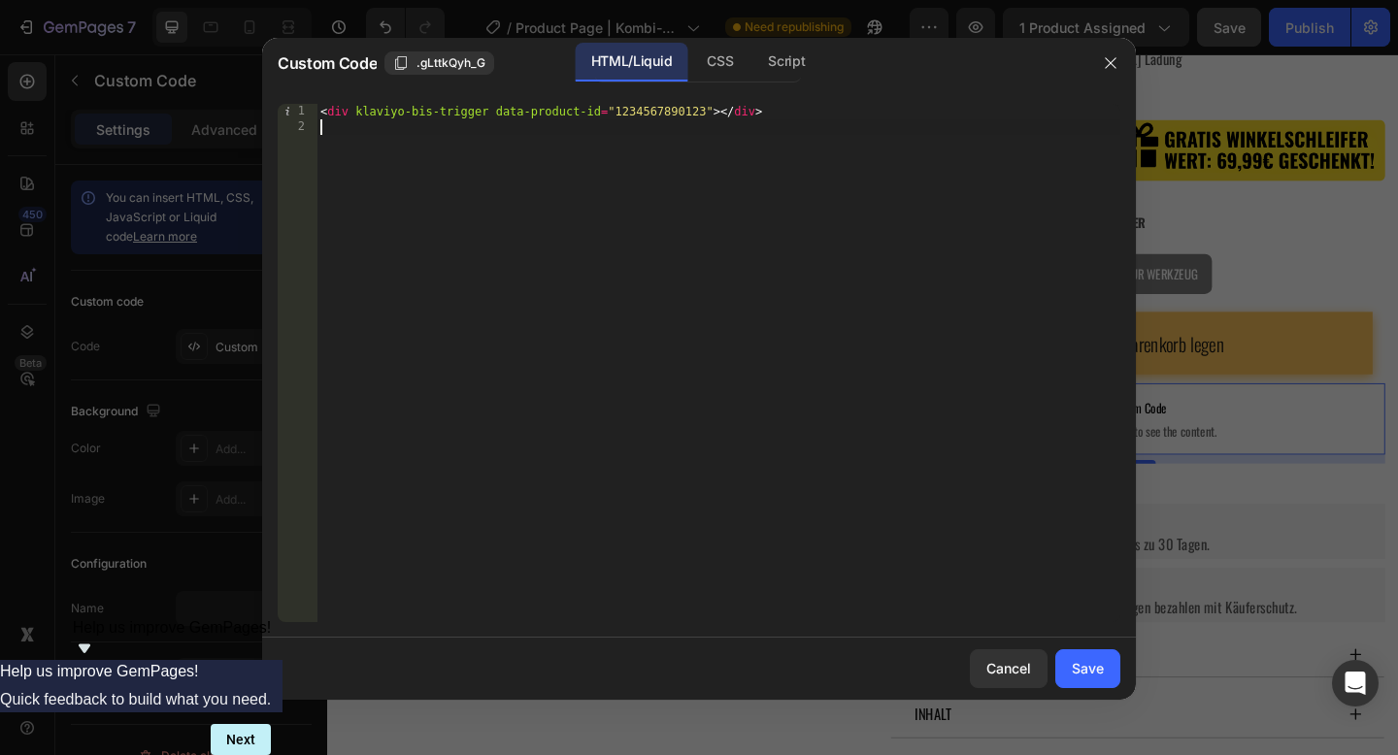
click at [672, 109] on div "< div klaviyo-bis-trigger data-product-id = "1234567890123" > </ div >" at bounding box center [719, 379] width 804 height 550
click at [642, 117] on div "< div klaviyo-bis-trigger data-product-id = "1234567890123" > </ div >" at bounding box center [719, 379] width 804 height 550
paste textarea "6561121599681"
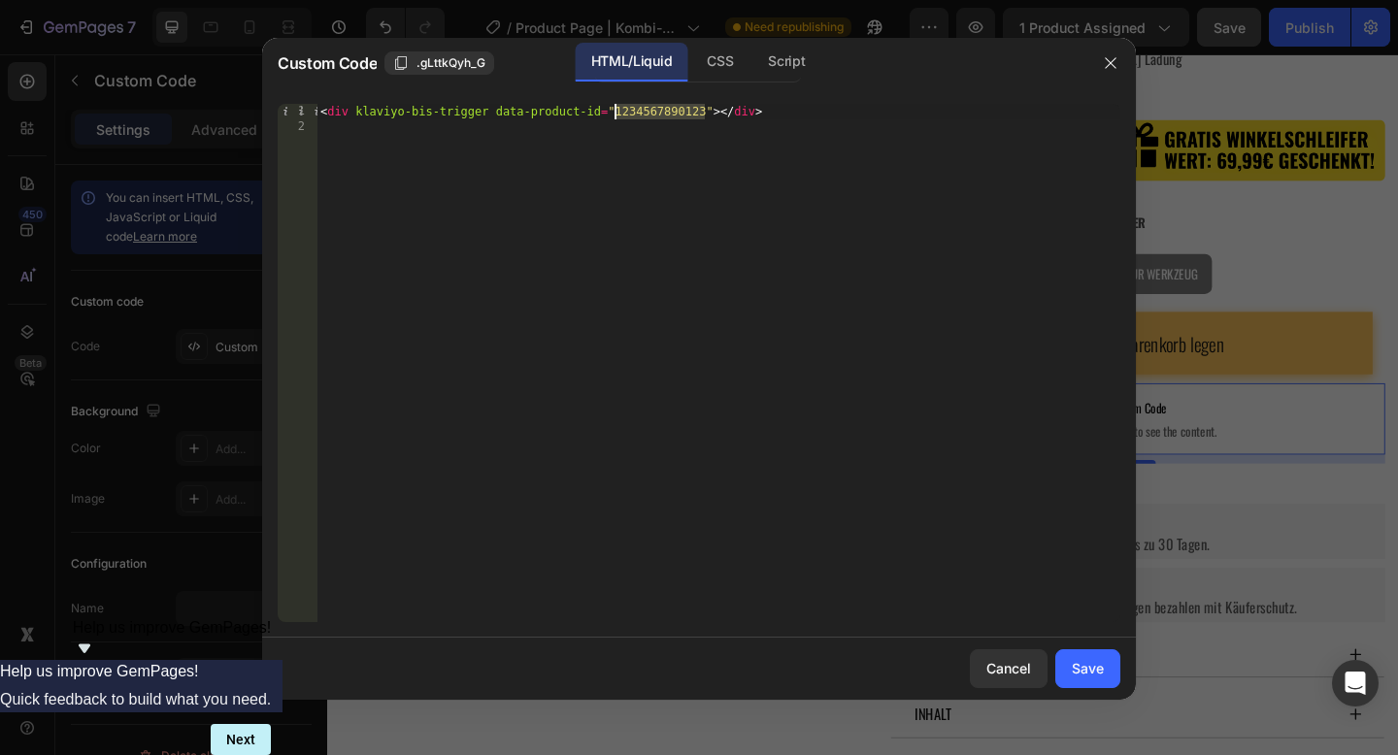
type textarea "<div klaviyo-bis-trigger data-product-id="6561121599681"></div>"
click at [1087, 671] on div "Save" at bounding box center [1088, 668] width 32 height 20
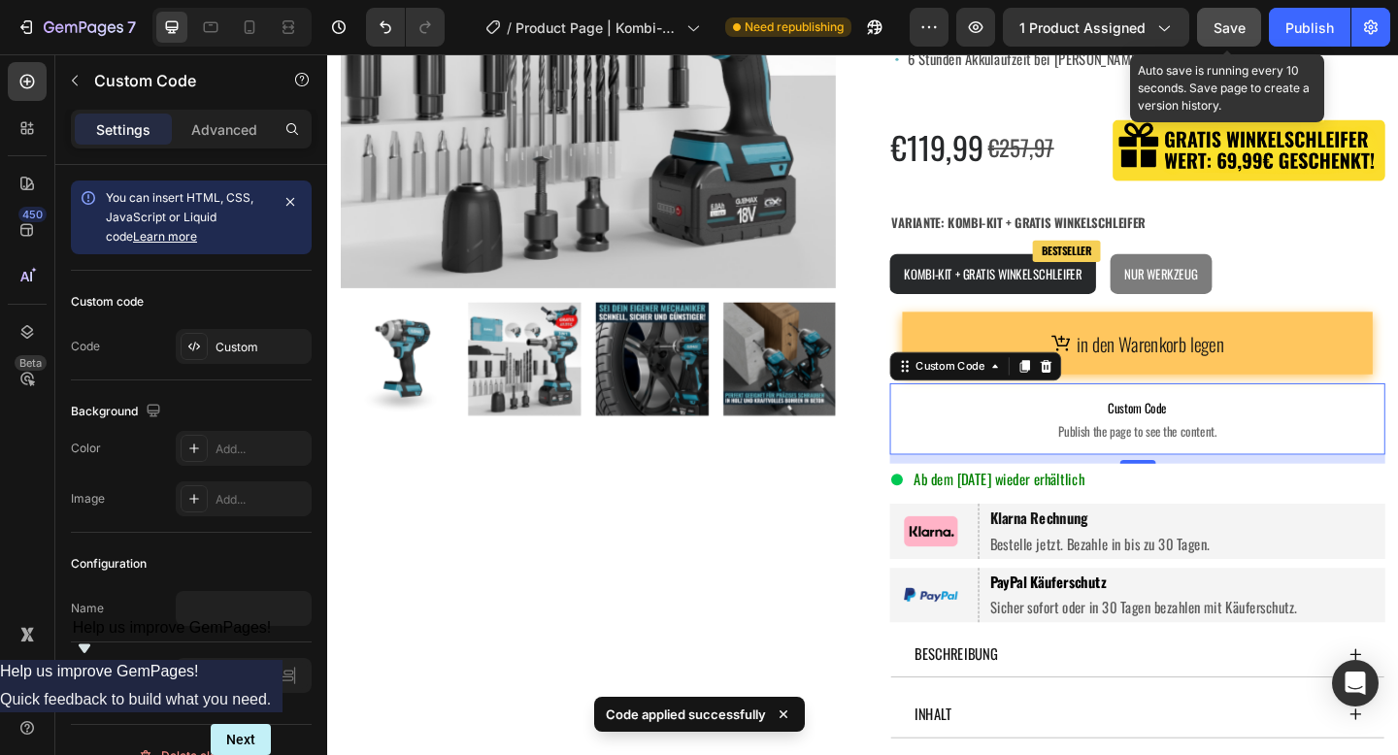
click at [1219, 27] on span "Save" at bounding box center [1230, 27] width 32 height 17
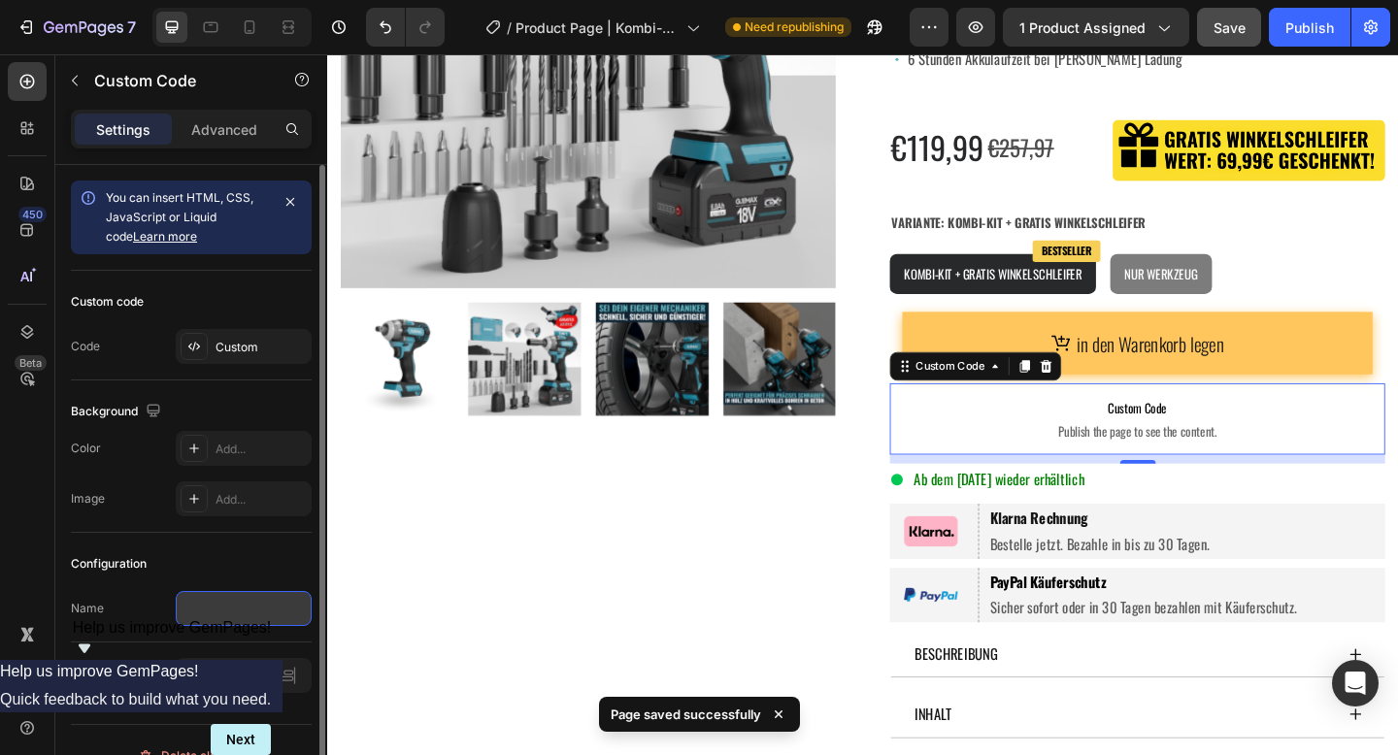
click at [202, 616] on input "text" at bounding box center [244, 608] width 136 height 35
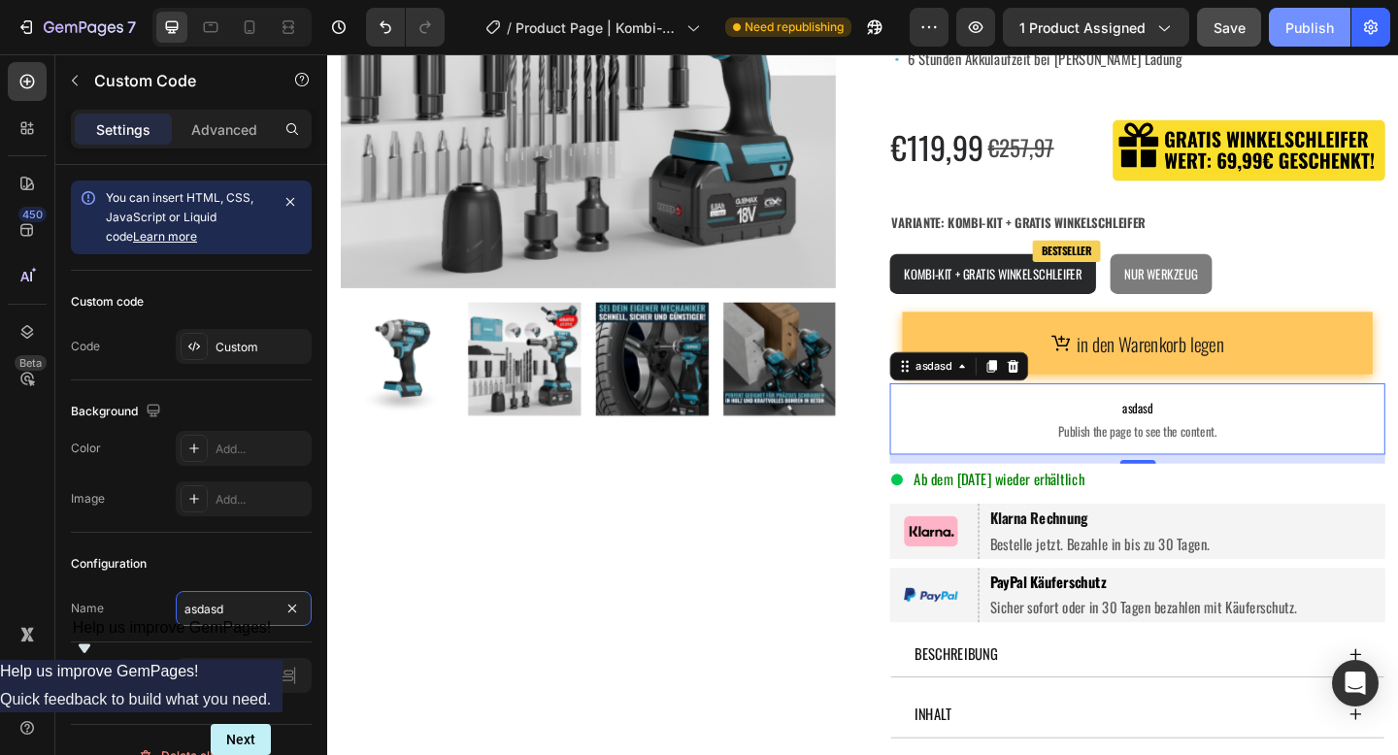
type input "asdasd"
click at [1318, 17] on div "Publish" at bounding box center [1310, 27] width 49 height 20
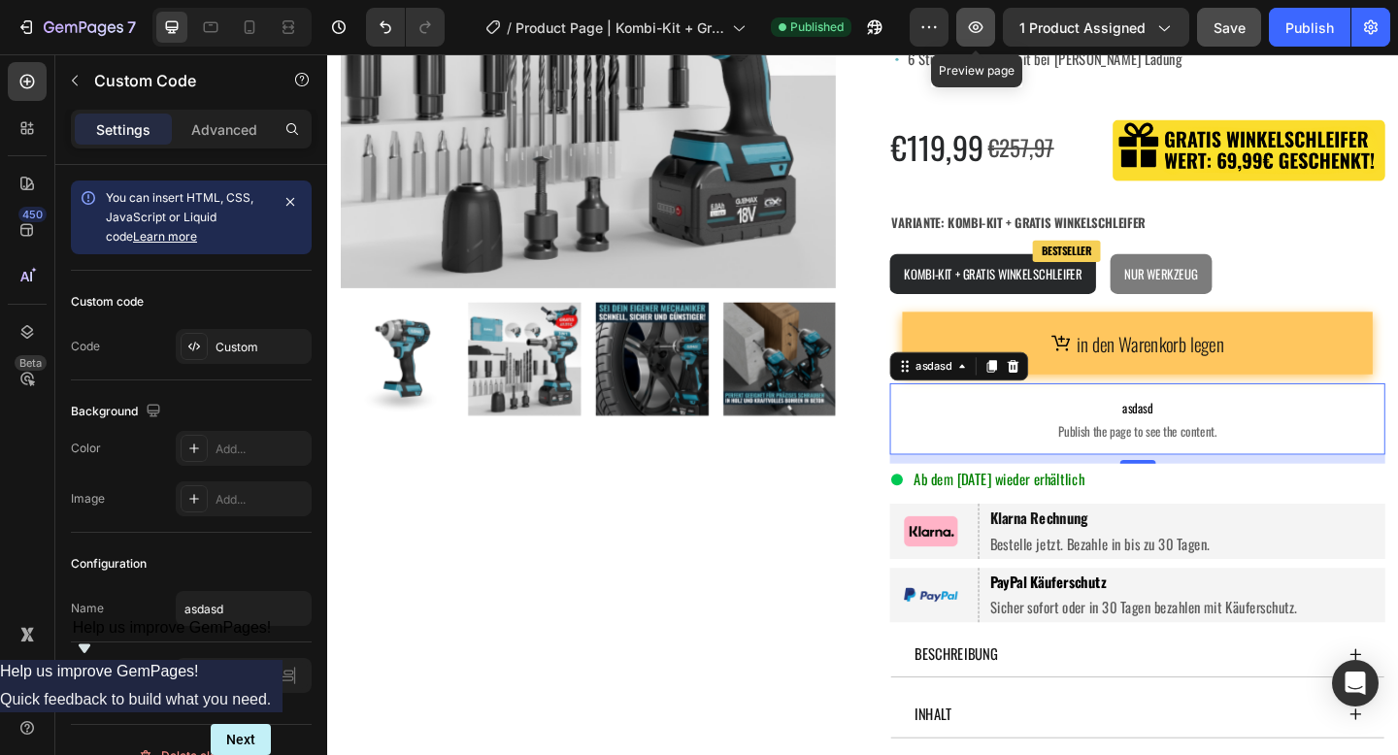
click at [986, 23] on icon "button" at bounding box center [975, 26] width 19 height 19
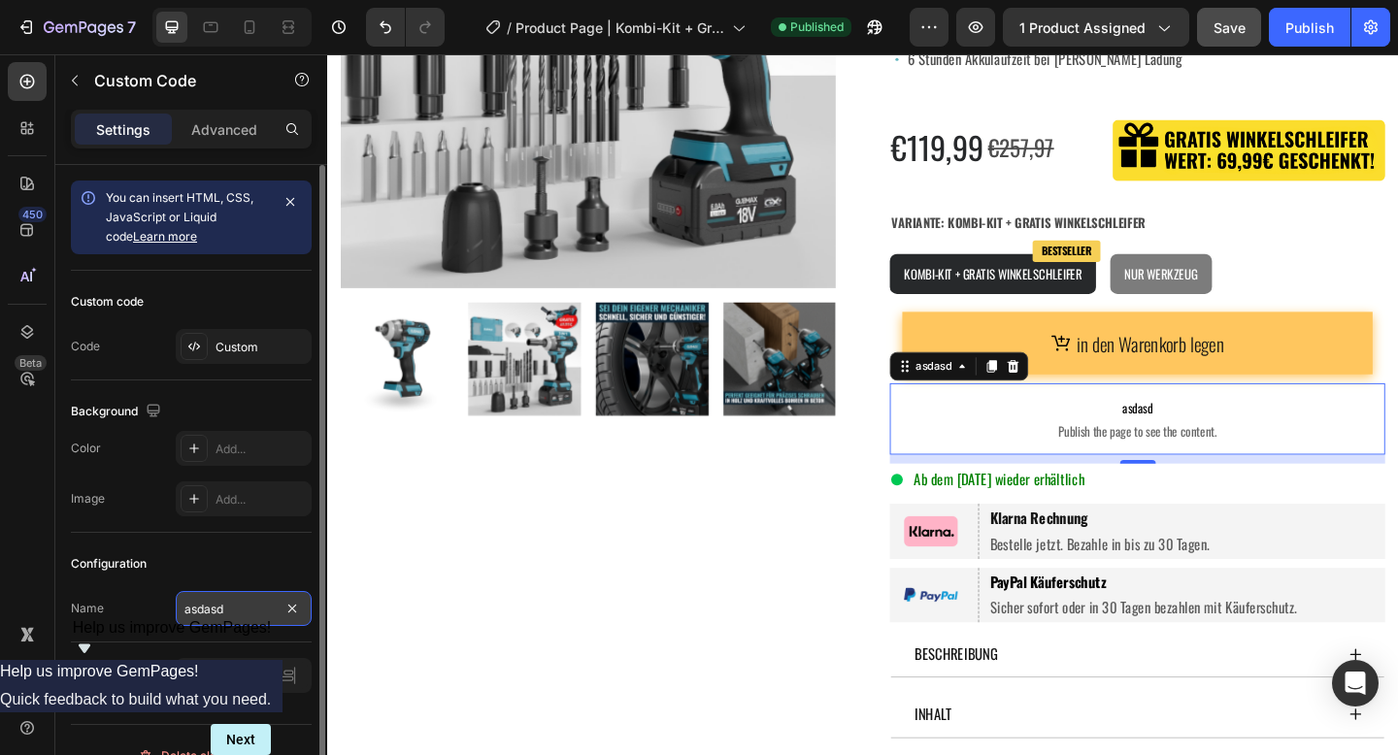
click at [246, 610] on input "asdasd" at bounding box center [244, 608] width 136 height 35
click at [247, 346] on div "Custom" at bounding box center [261, 347] width 91 height 17
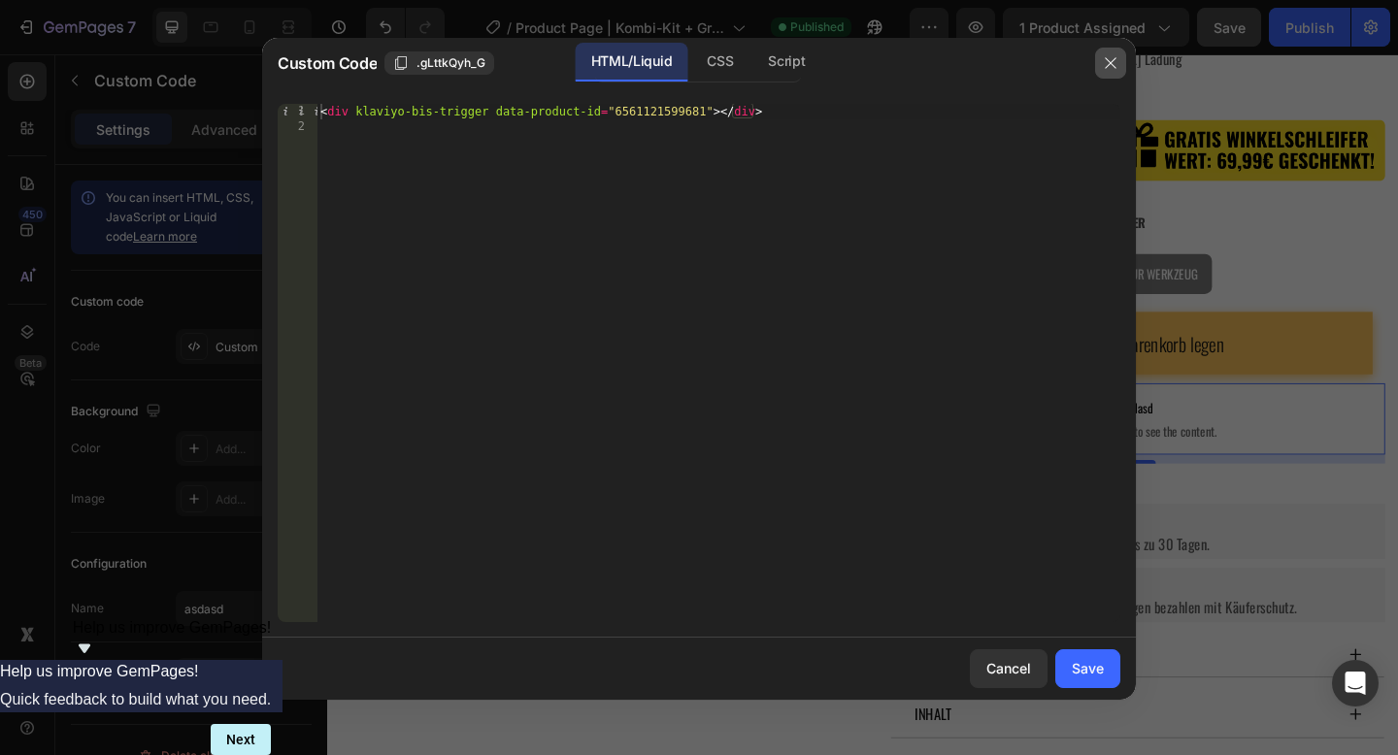
click at [1108, 52] on button "button" at bounding box center [1110, 63] width 31 height 31
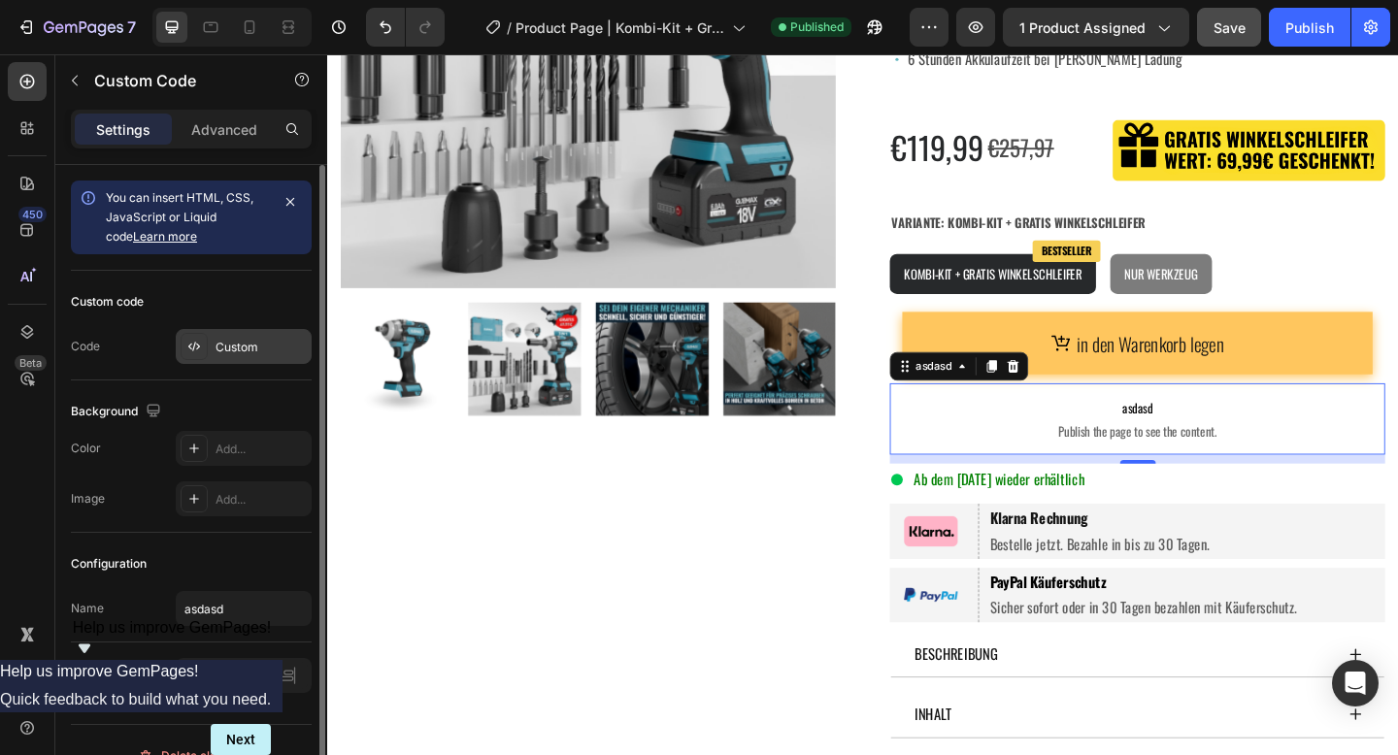
click at [255, 351] on div "Custom" at bounding box center [261, 347] width 91 height 17
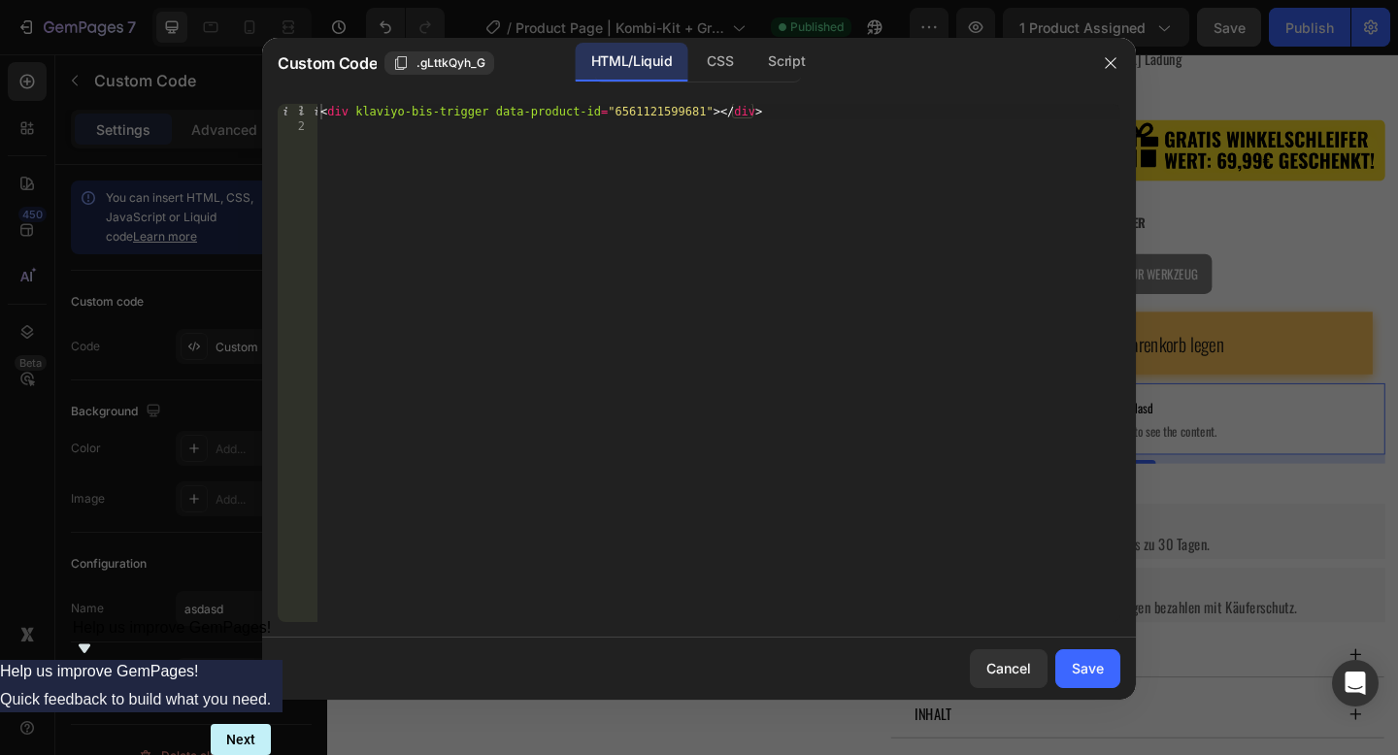
click at [495, 115] on div "< div klaviyo-bis-trigger data-product-id = "6561121599681" > </ div >" at bounding box center [719, 379] width 804 height 550
type textarea "<div klaviyo-bis-trigger data-product-id="6561121599681"></div>"
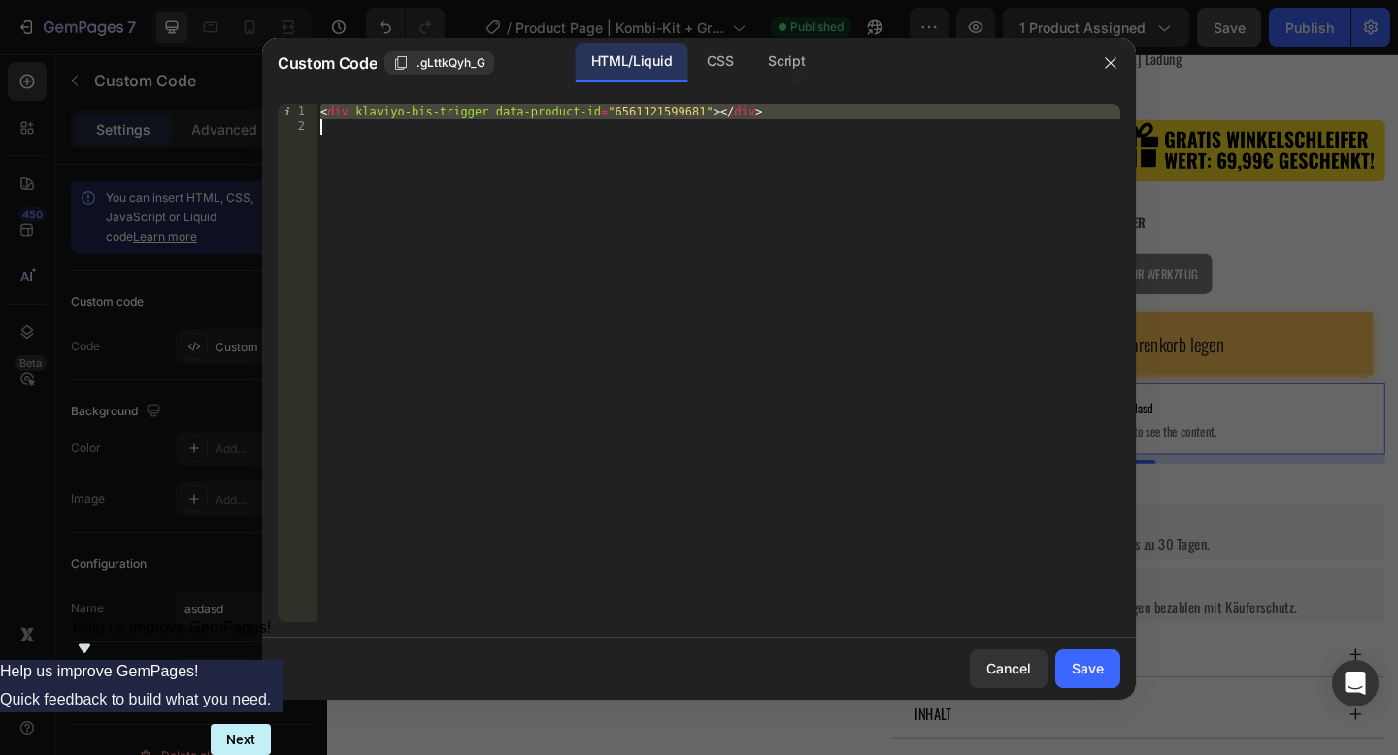
paste textarea
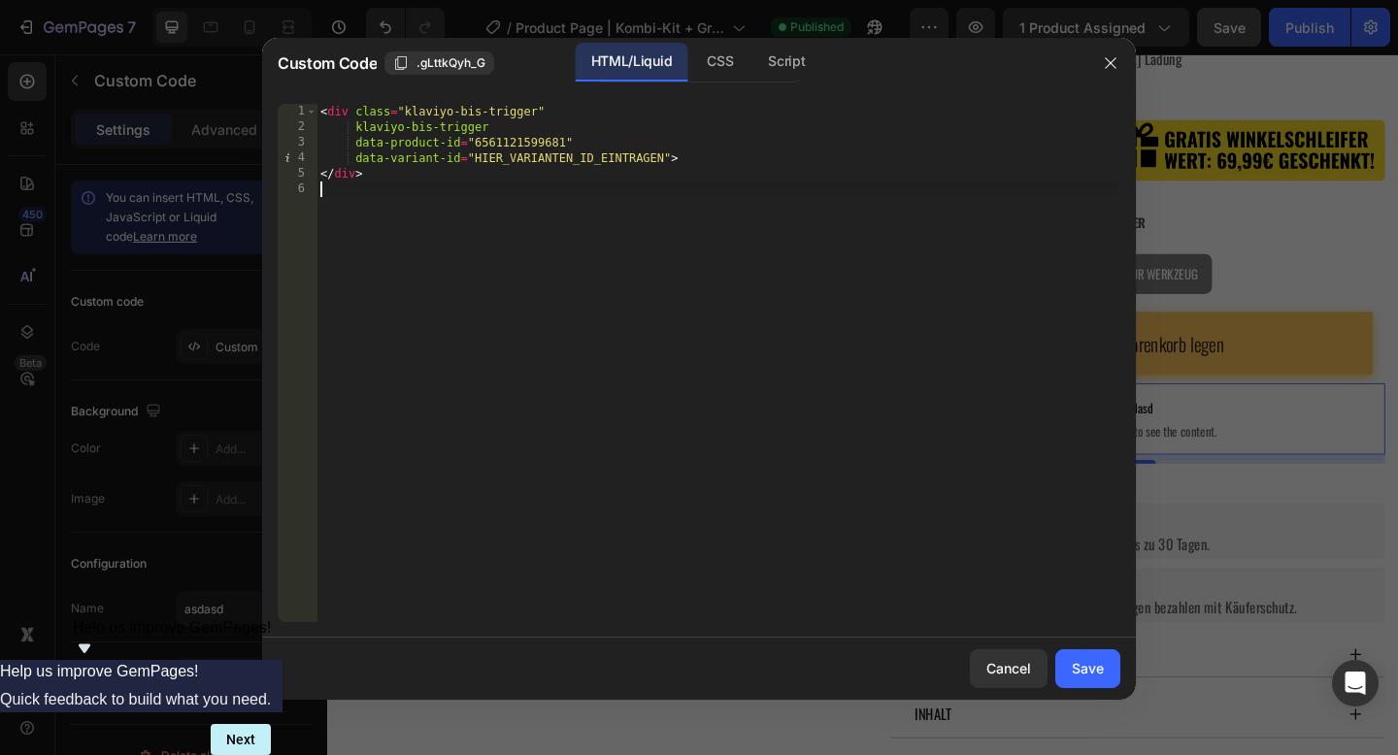
type textarea "</div>"
click at [1089, 665] on div "Save" at bounding box center [1088, 668] width 32 height 20
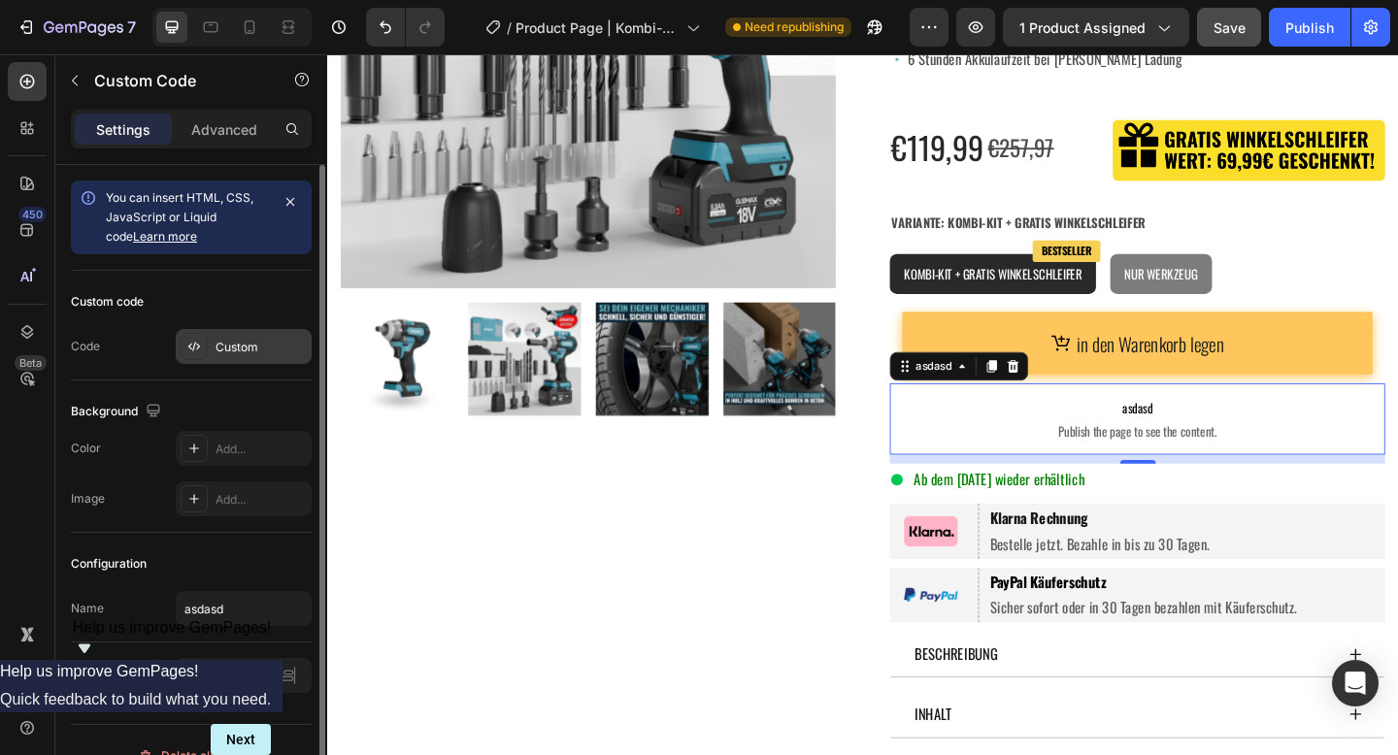
click at [241, 340] on div "Custom" at bounding box center [261, 347] width 91 height 17
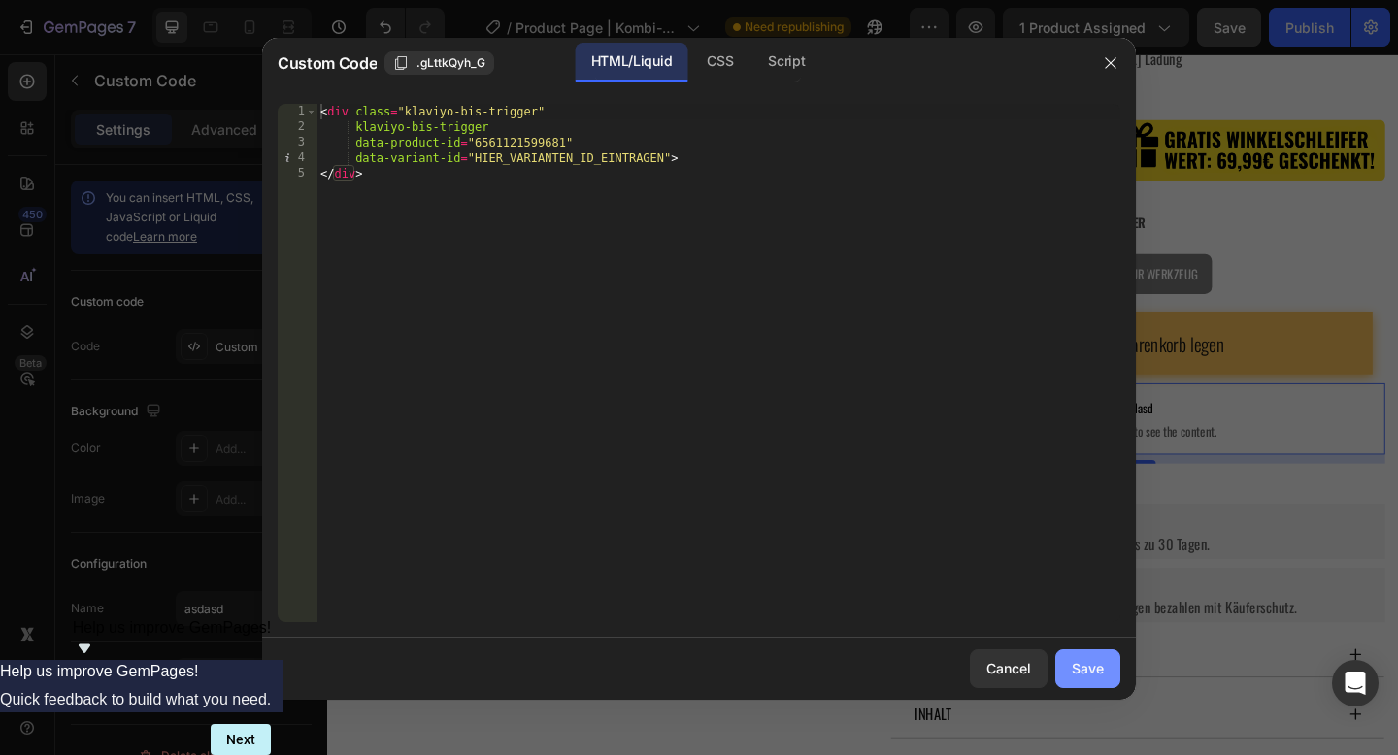
click at [1094, 668] on div "Save" at bounding box center [1088, 668] width 32 height 20
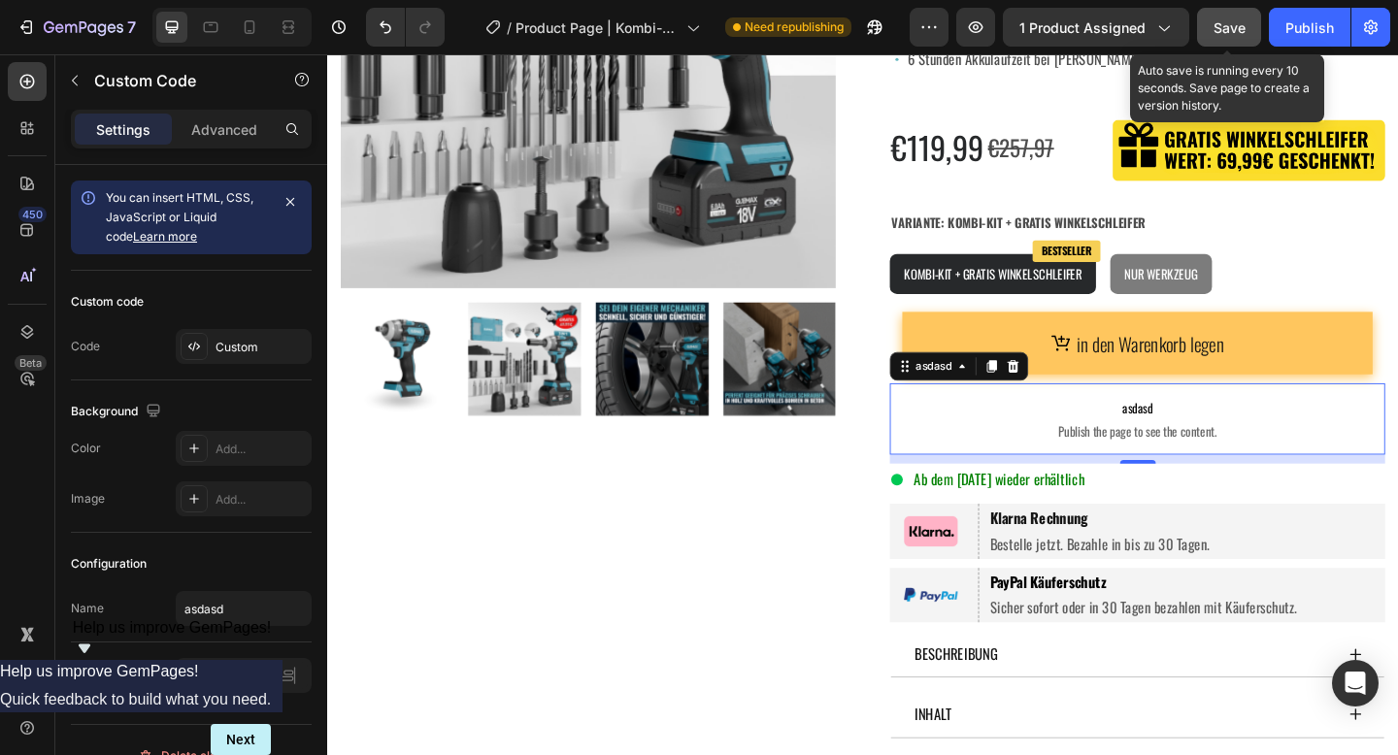
click at [1228, 20] on span "Save" at bounding box center [1230, 27] width 32 height 17
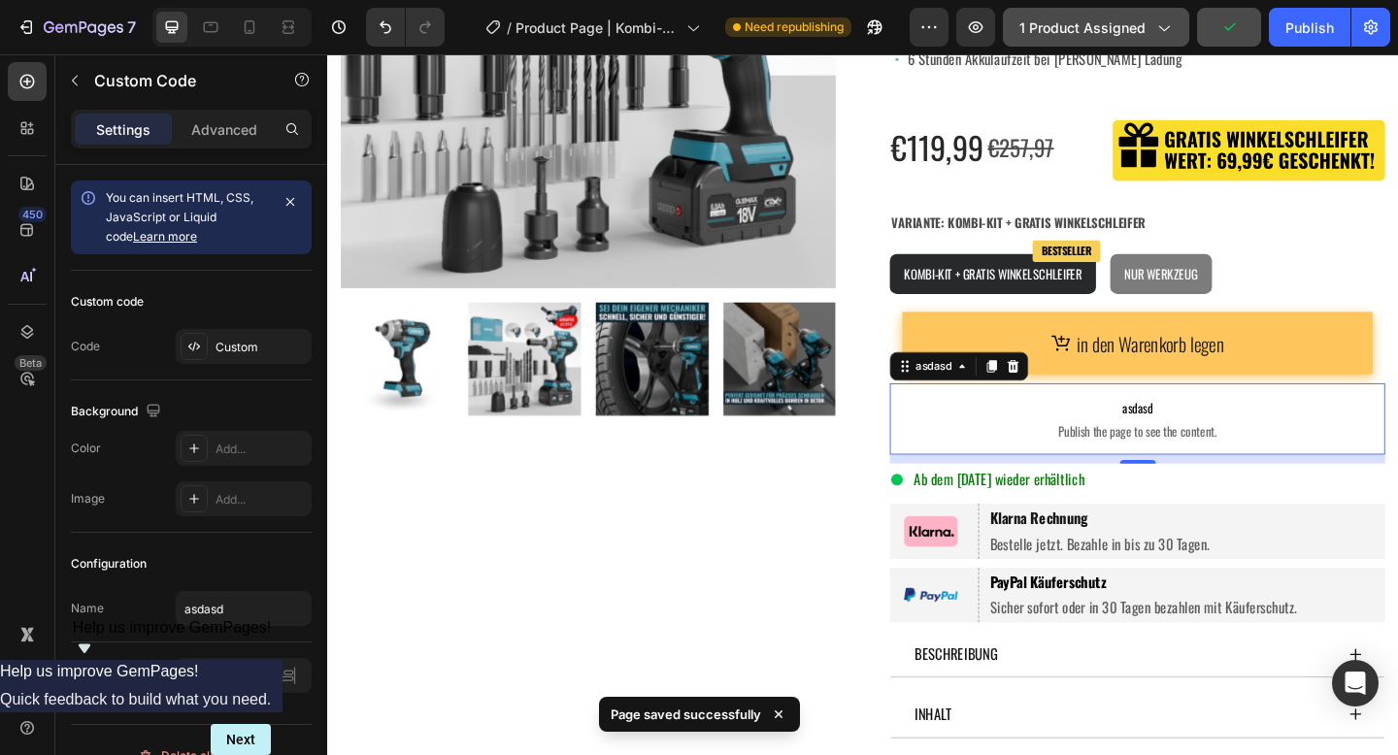
click at [1124, 17] on span "1 product assigned" at bounding box center [1083, 27] width 126 height 20
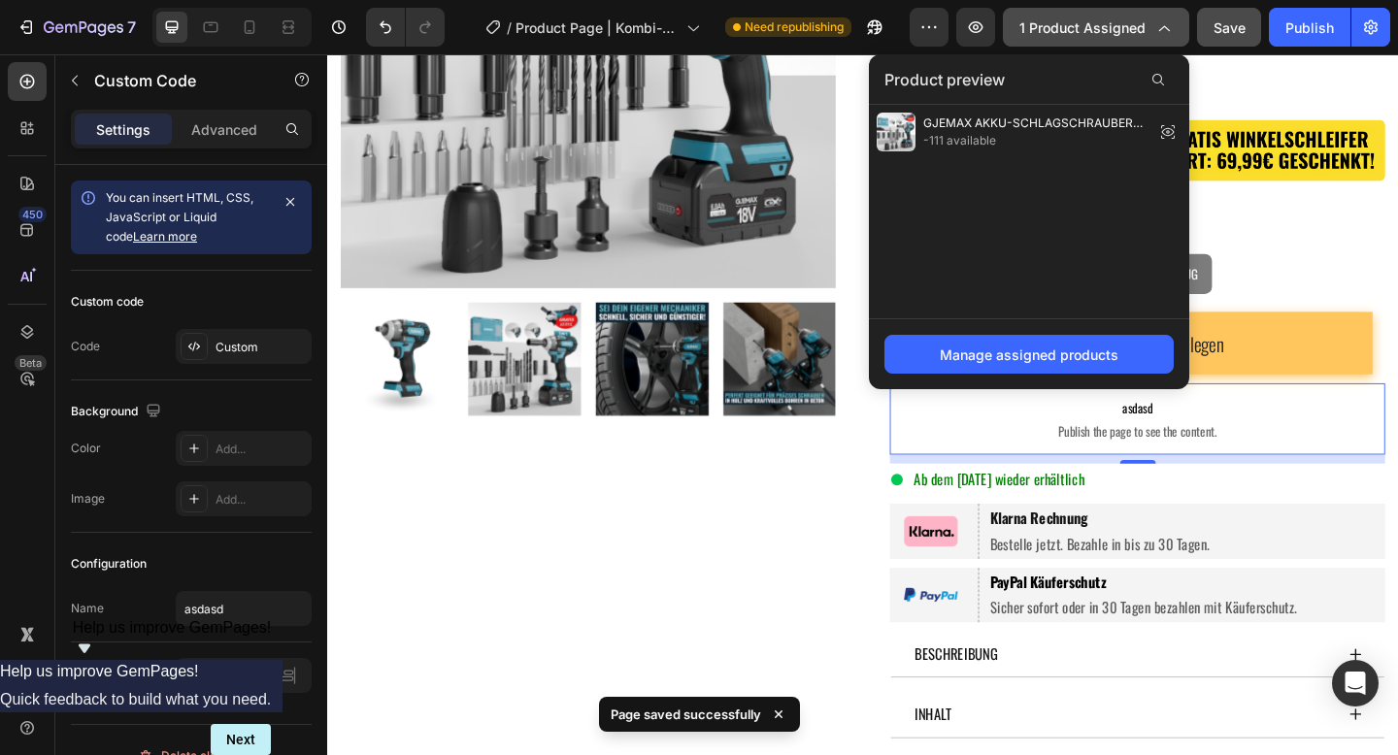
click at [1124, 17] on span "1 product assigned" at bounding box center [1083, 27] width 126 height 20
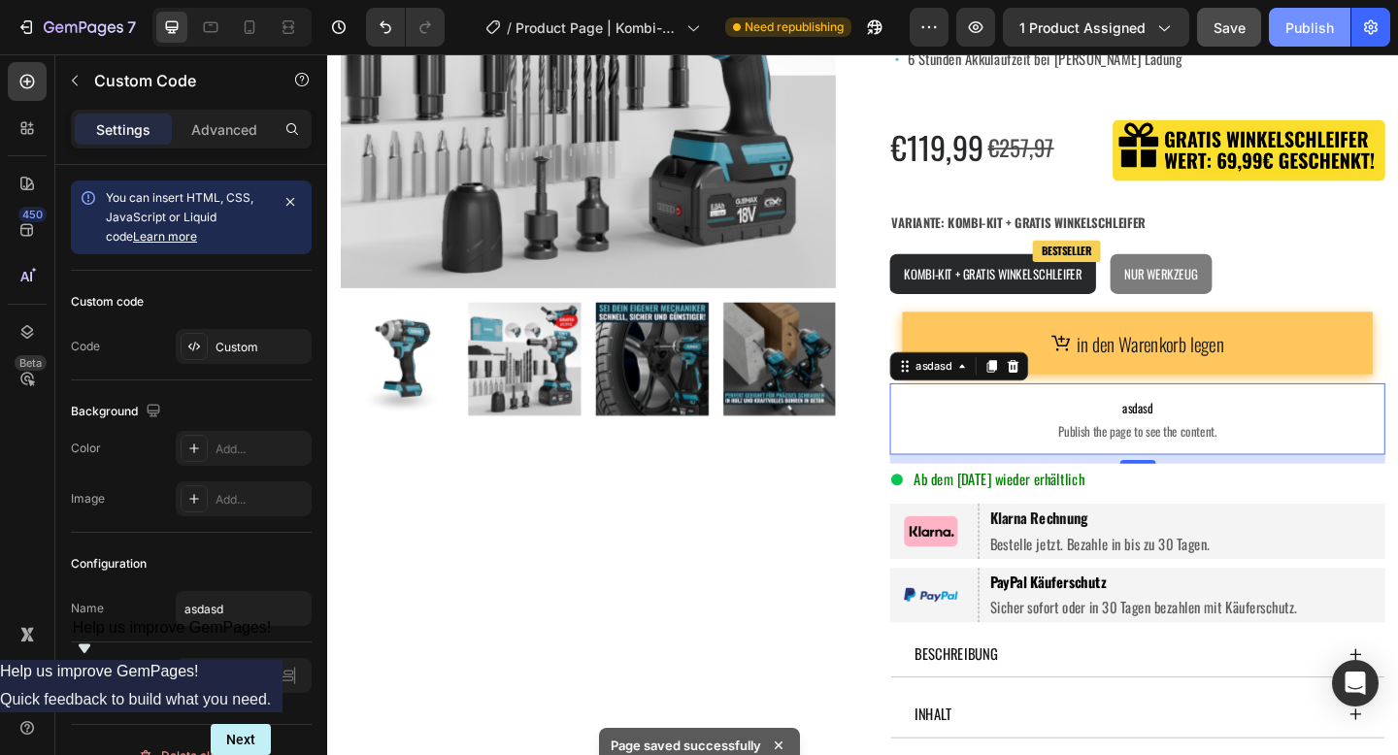
click at [1321, 15] on button "Publish" at bounding box center [1310, 27] width 82 height 39
